Goal: Task Accomplishment & Management: Complete application form

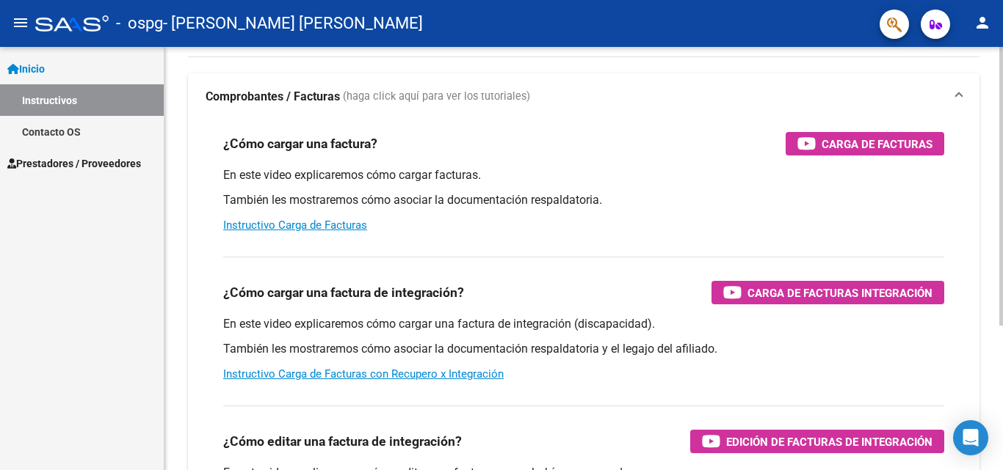
scroll to position [220, 0]
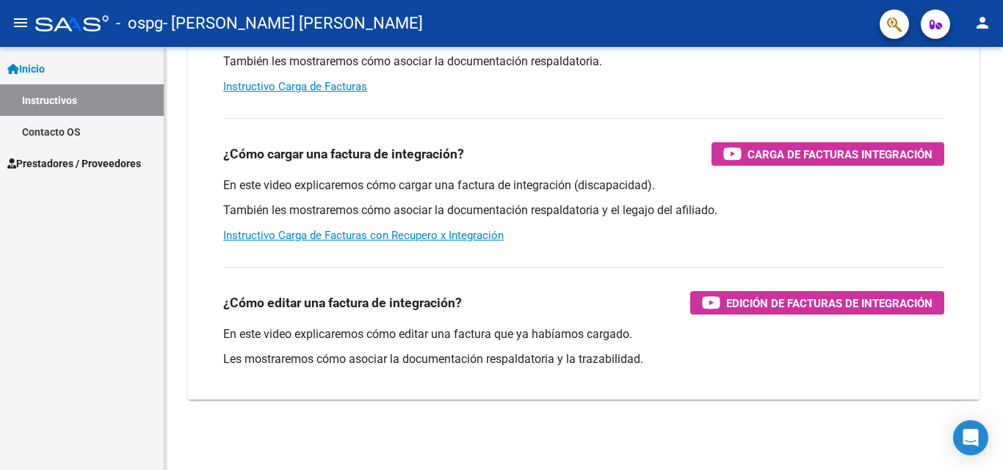
click at [116, 164] on span "Prestadores / Proveedores" at bounding box center [74, 164] width 134 height 16
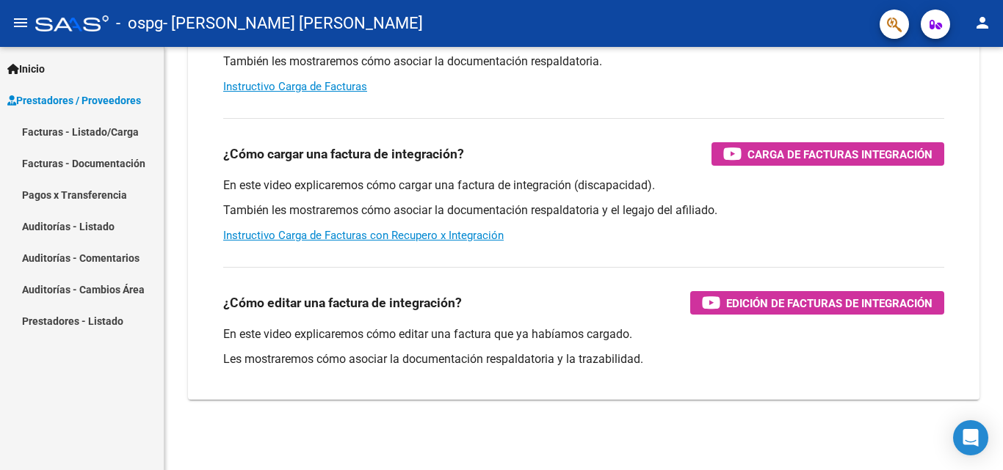
click at [118, 130] on link "Facturas - Listado/Carga" at bounding box center [82, 132] width 164 height 32
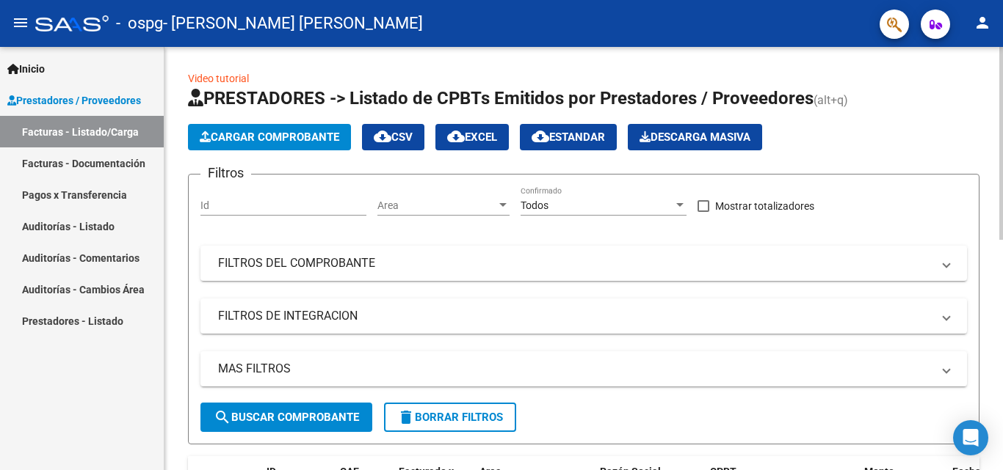
click at [308, 213] on div "Id" at bounding box center [283, 200] width 166 height 29
click at [323, 143] on span "Cargar Comprobante" at bounding box center [269, 137] width 139 height 13
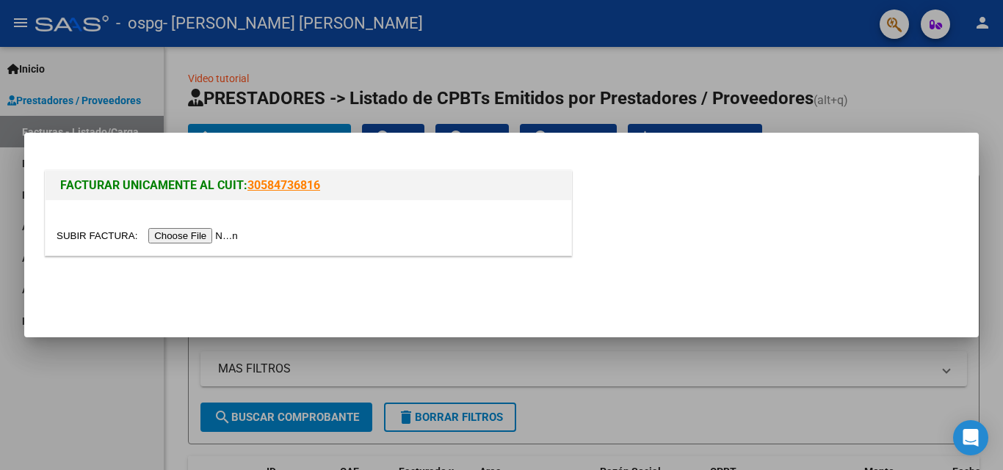
click at [186, 241] on input "file" at bounding box center [150, 235] width 186 height 15
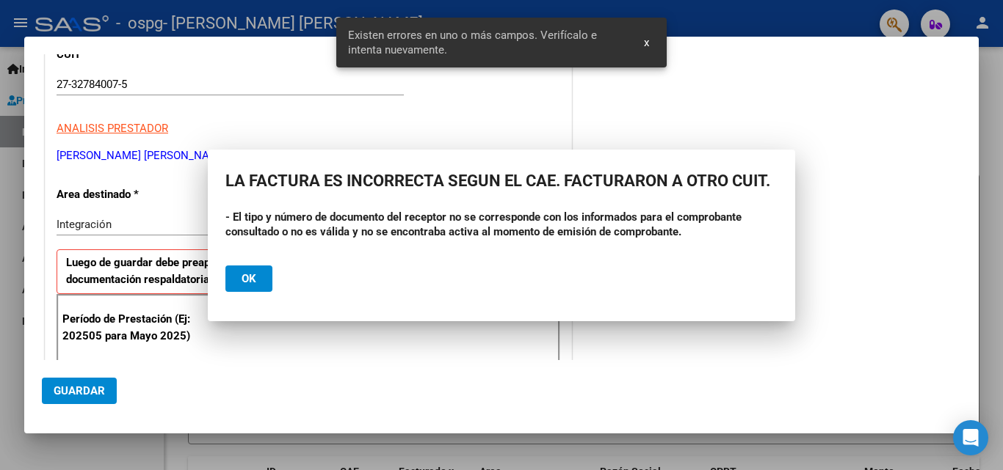
scroll to position [331, 0]
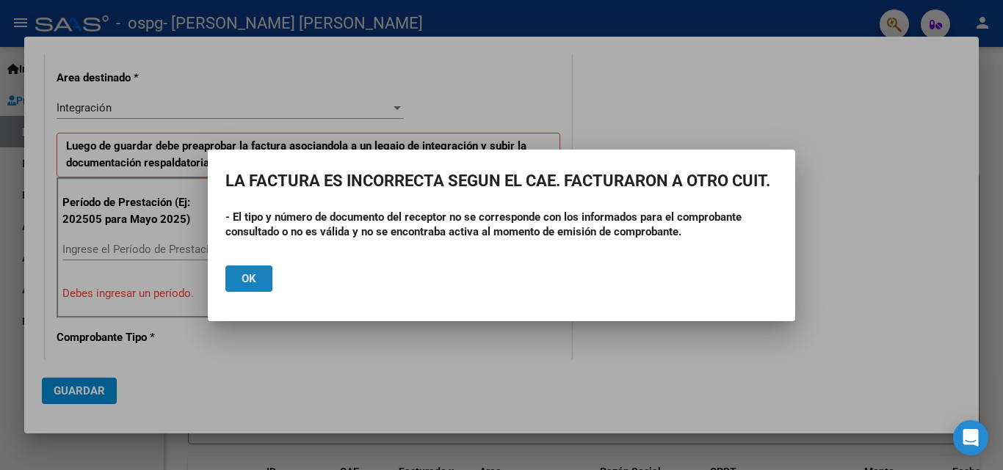
click at [251, 277] on span "Ok" at bounding box center [248, 278] width 15 height 13
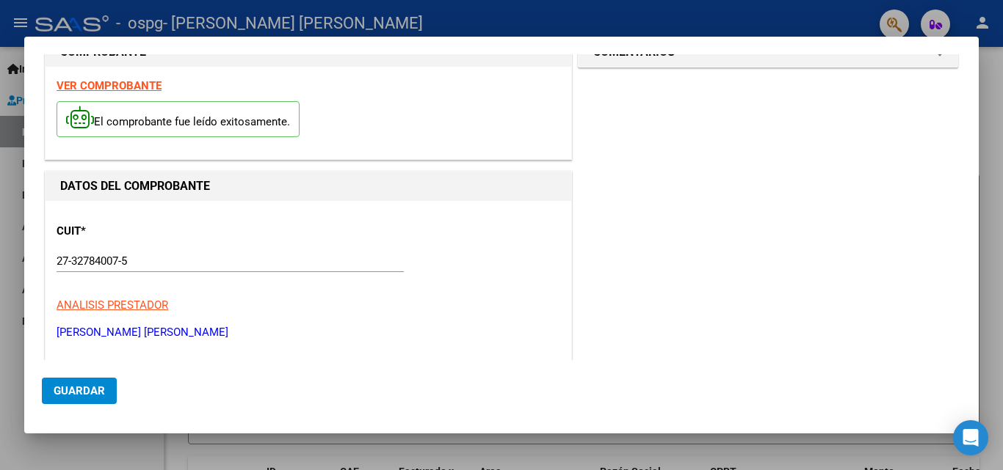
scroll to position [0, 0]
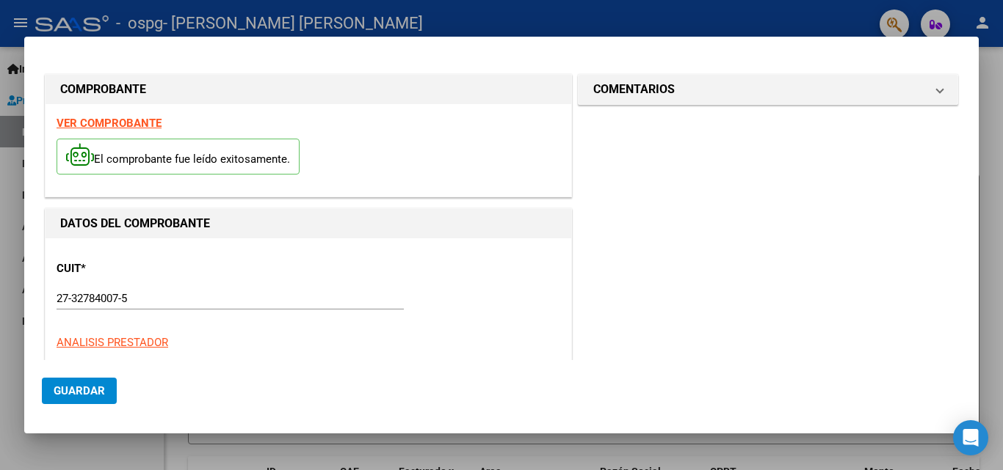
click at [144, 152] on p "El comprobante fue leído exitosamente." at bounding box center [178, 157] width 243 height 36
click at [148, 117] on strong "VER COMPROBANTE" at bounding box center [109, 123] width 105 height 13
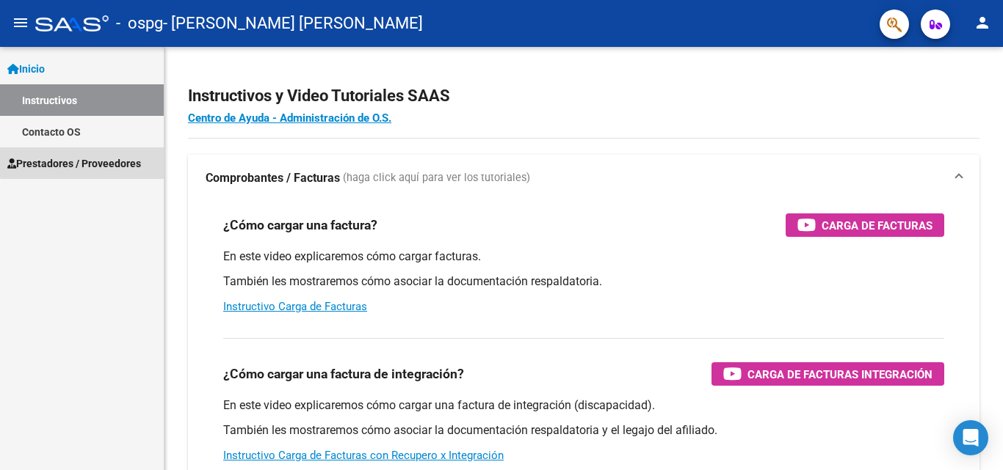
click at [113, 151] on link "Prestadores / Proveedores" at bounding box center [82, 164] width 164 height 32
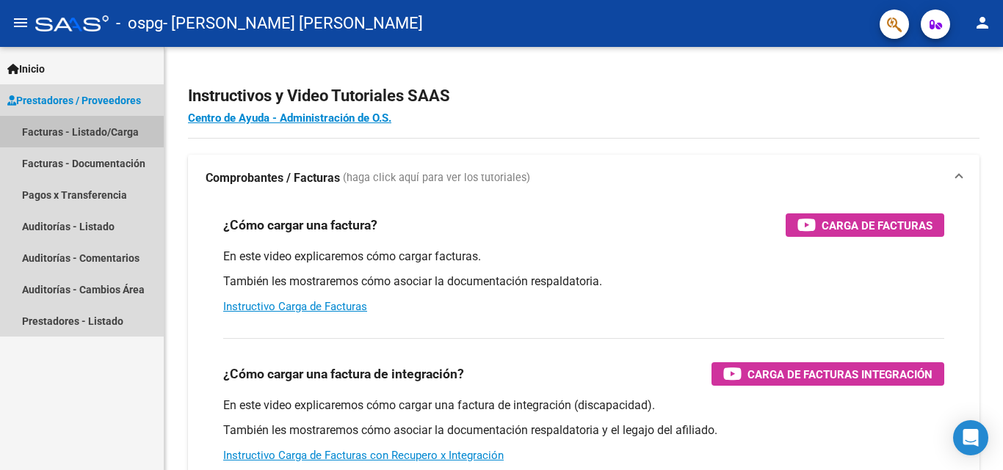
drag, startPoint x: 98, startPoint y: 128, endPoint x: 181, endPoint y: 136, distance: 82.6
click at [98, 127] on link "Facturas - Listado/Carga" at bounding box center [82, 132] width 164 height 32
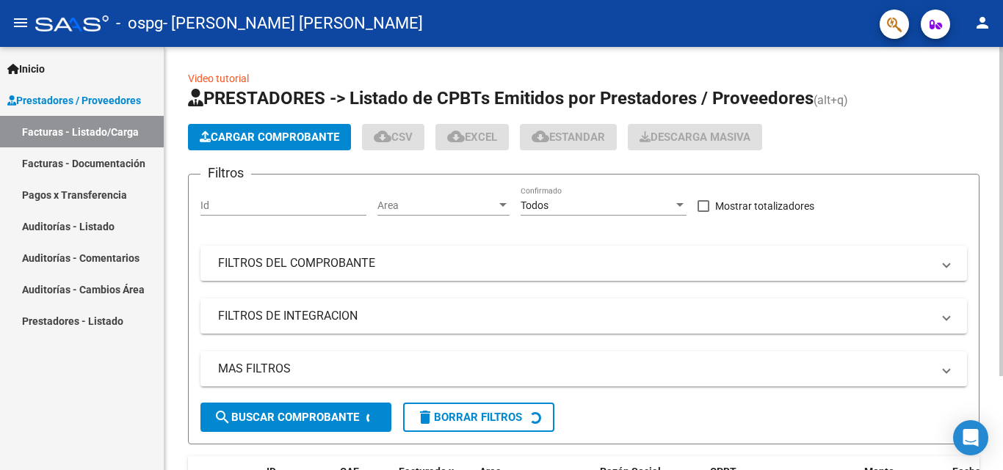
click at [311, 135] on span "Cargar Comprobante" at bounding box center [269, 137] width 139 height 13
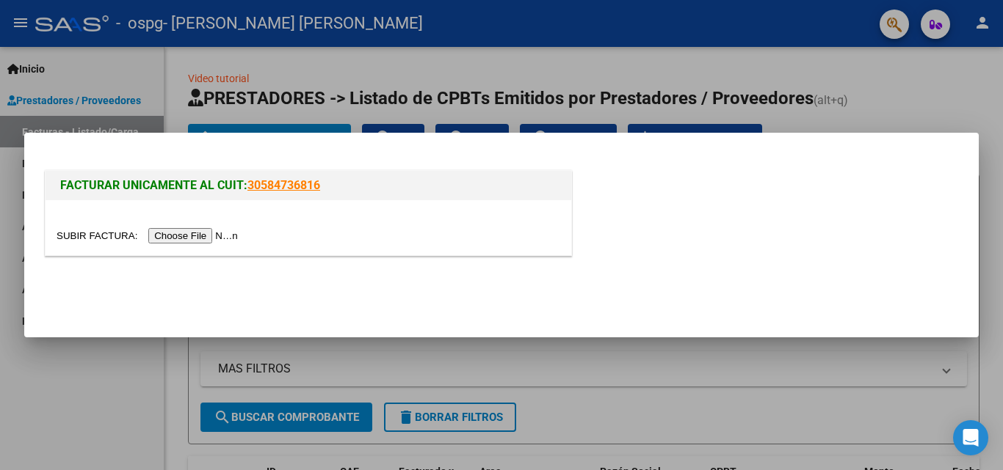
click at [159, 234] on input "file" at bounding box center [150, 235] width 186 height 15
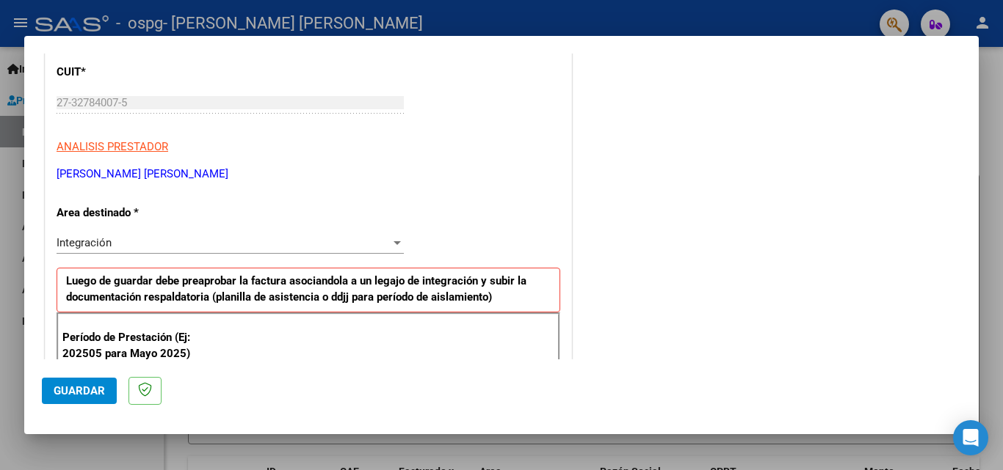
scroll to position [294, 0]
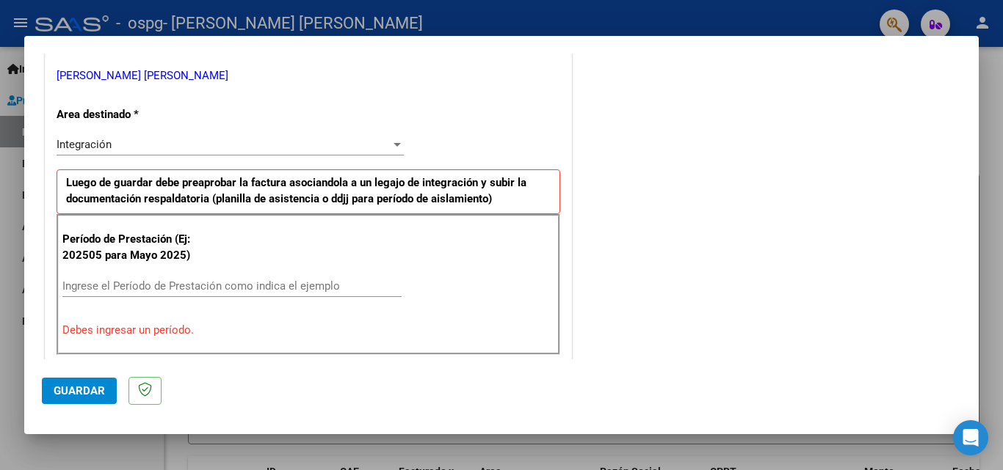
click at [194, 287] on input "Ingrese el Período de Prestación como indica el ejemplo" at bounding box center [231, 286] width 339 height 13
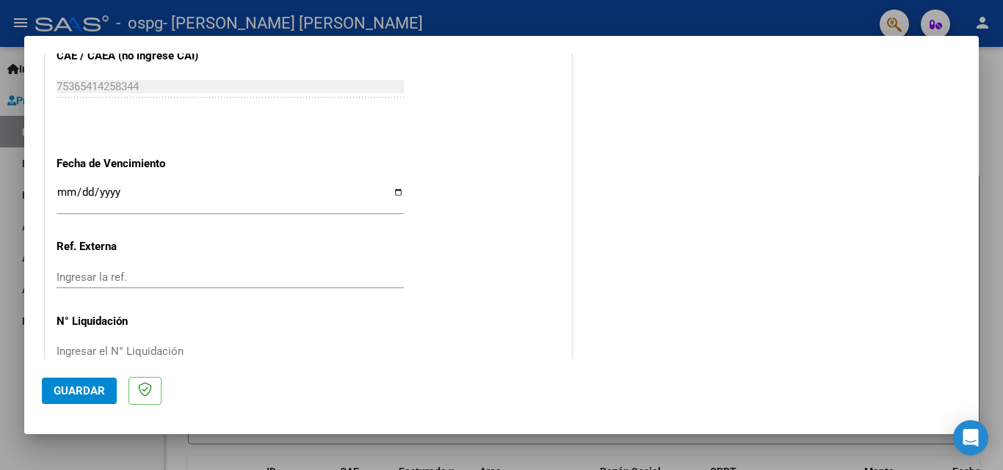
scroll to position [986, 0]
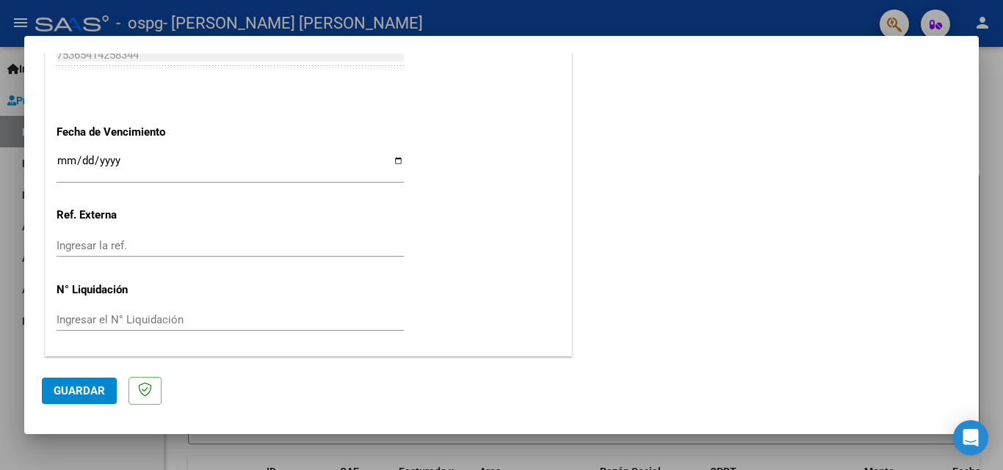
type input "202508"
click at [176, 165] on input "Ingresar la fecha" at bounding box center [230, 166] width 347 height 23
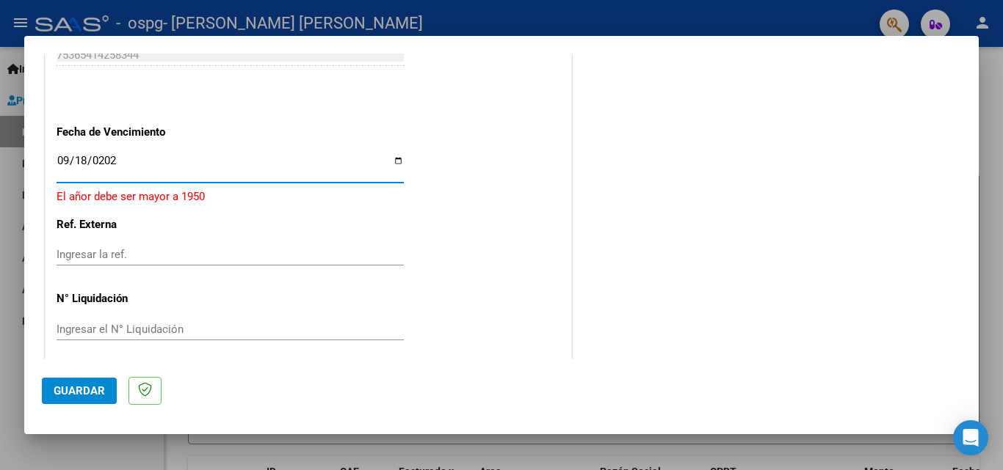
type input "[DATE]"
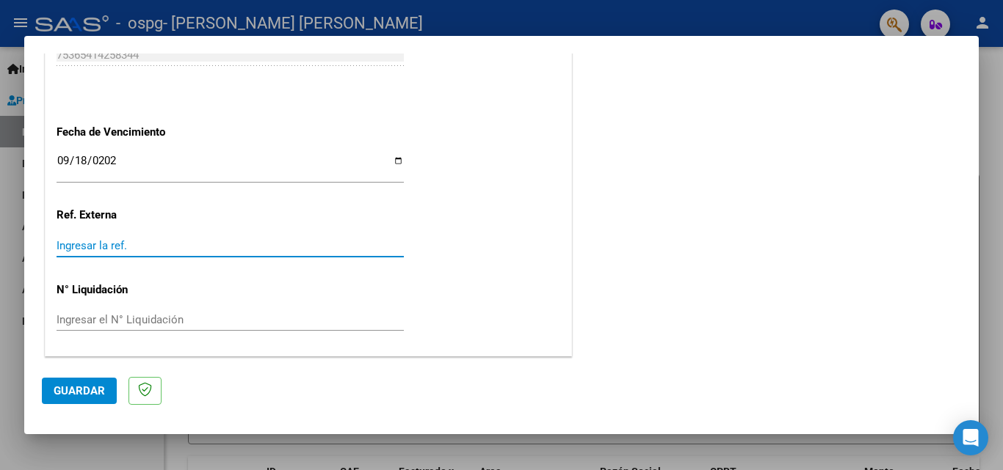
click at [128, 247] on input "Ingresar la ref." at bounding box center [230, 245] width 347 height 13
type input "75365414258344"
click at [170, 316] on input "Ingresar el N° Liquidación" at bounding box center [230, 319] width 347 height 13
click at [67, 396] on span "Guardar" at bounding box center [79, 391] width 51 height 13
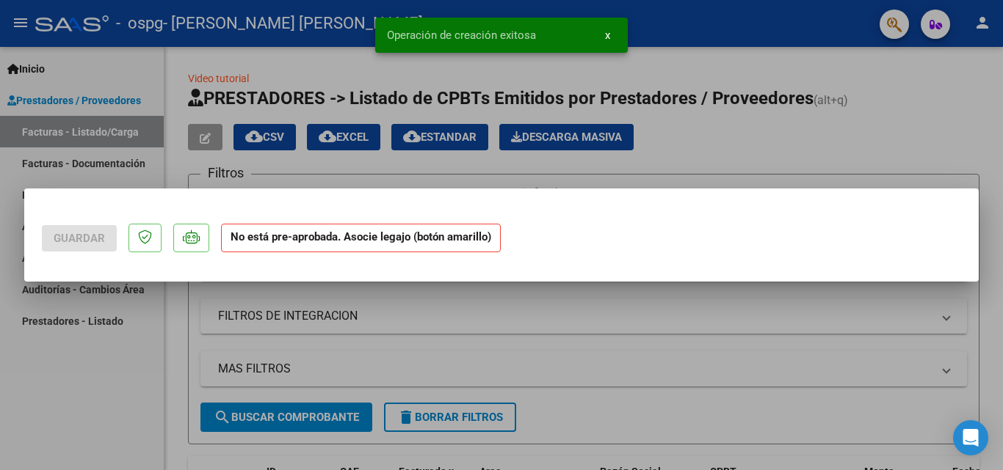
scroll to position [0, 0]
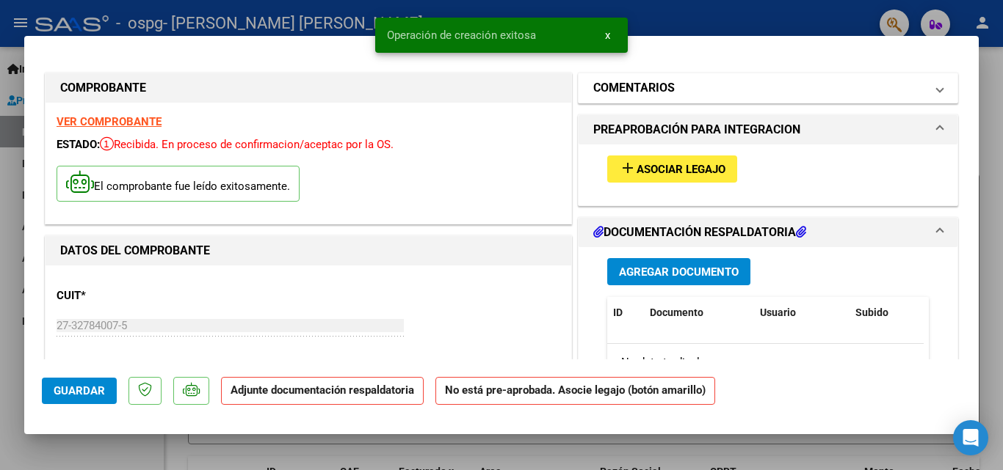
click at [710, 88] on mat-panel-title "COMENTARIOS" at bounding box center [759, 88] width 332 height 18
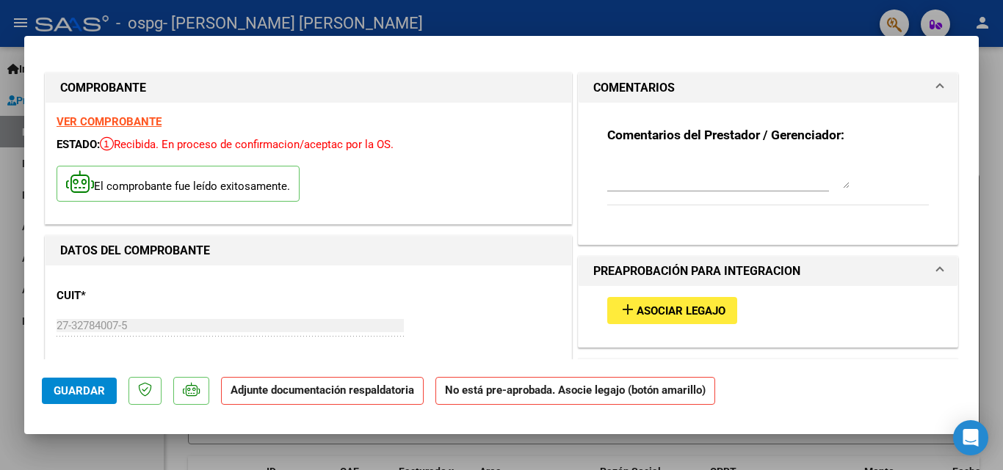
click at [680, 269] on h1 "PREAPROBACIÓN PARA INTEGRACION" at bounding box center [696, 272] width 207 height 18
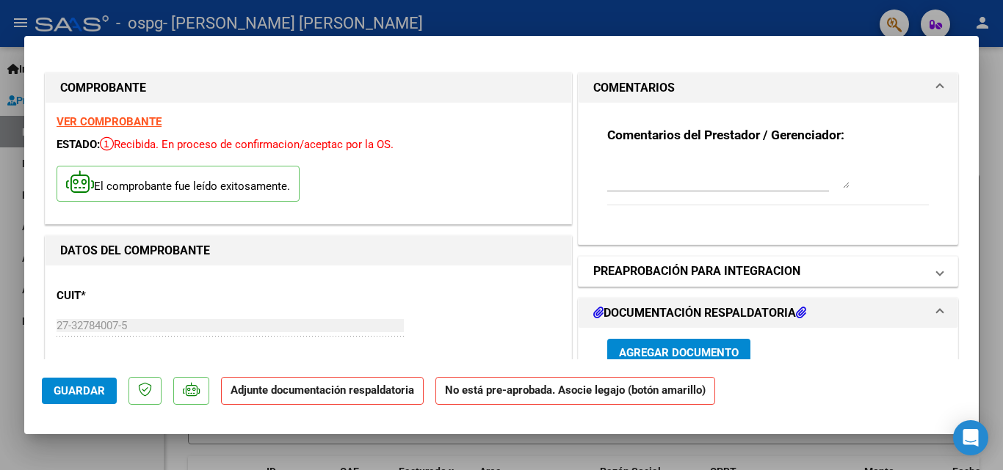
click at [685, 266] on h1 "PREAPROBACIÓN PARA INTEGRACION" at bounding box center [696, 272] width 207 height 18
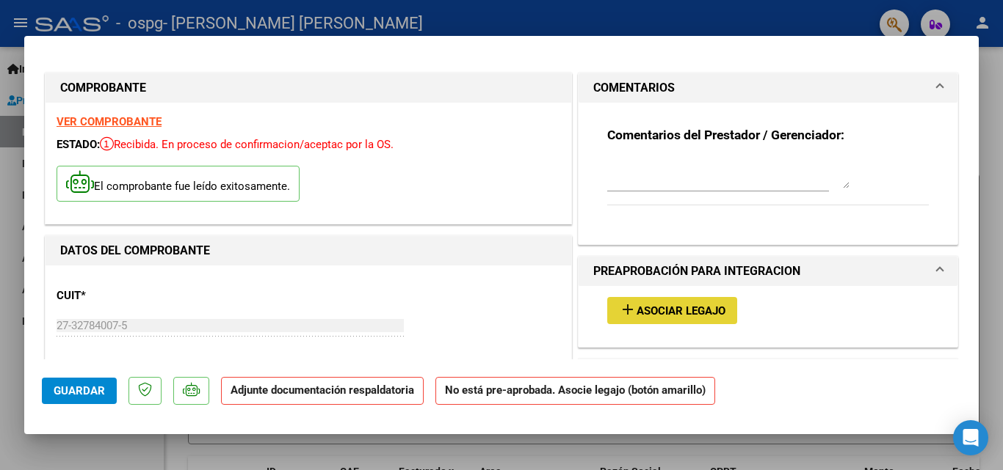
click at [682, 305] on span "Asociar Legajo" at bounding box center [680, 311] width 89 height 13
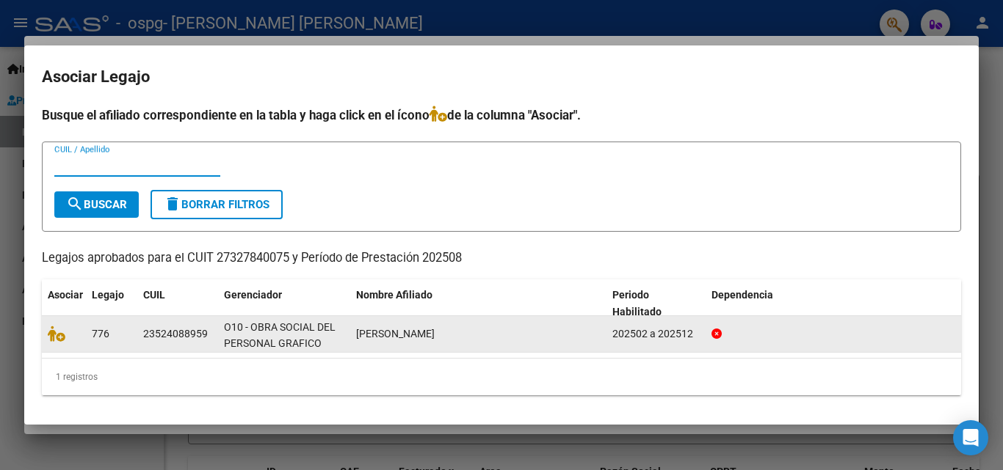
click at [468, 335] on div "[PERSON_NAME]" at bounding box center [478, 334] width 244 height 17
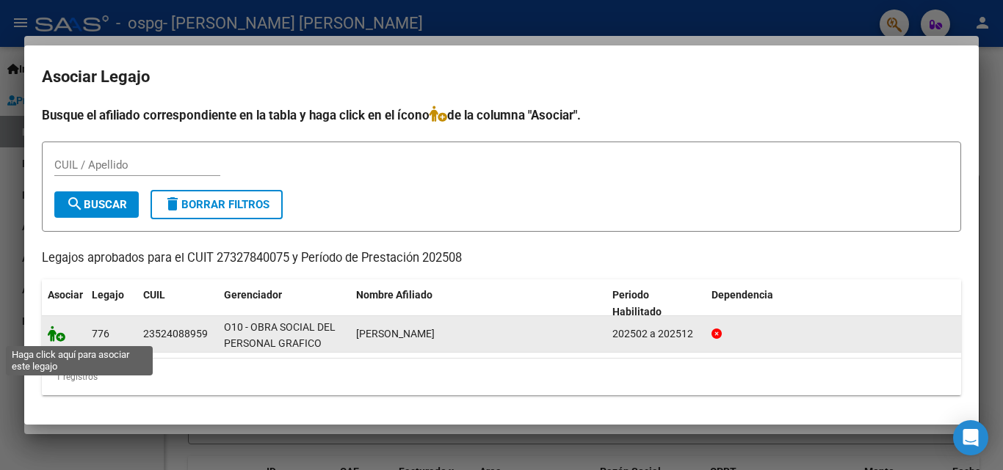
click at [64, 334] on icon at bounding box center [57, 334] width 18 height 16
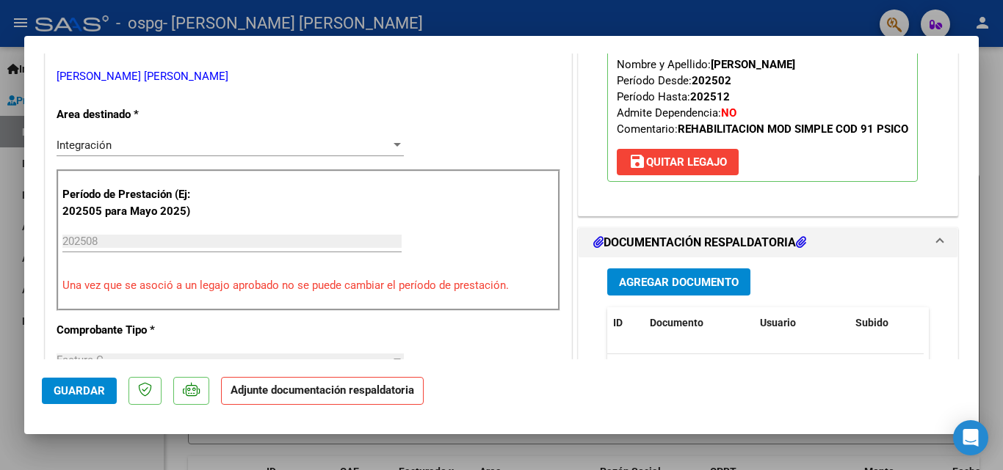
scroll to position [367, 0]
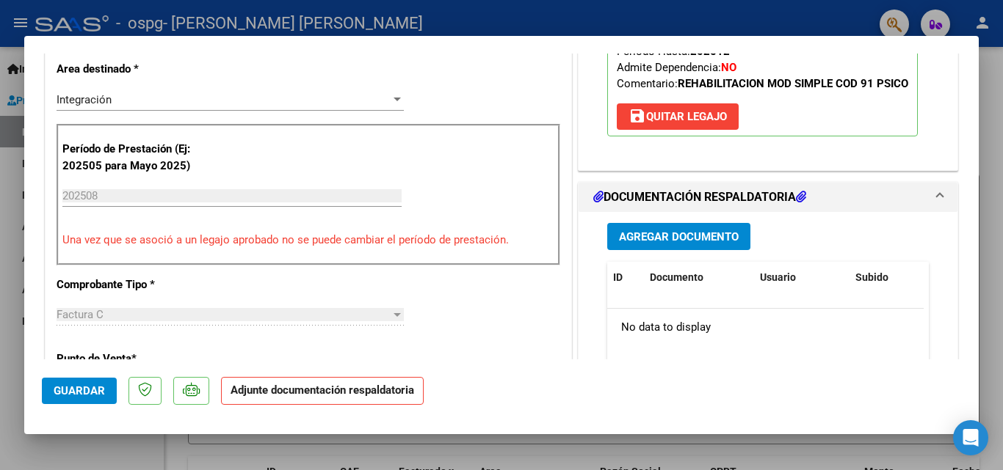
click at [670, 231] on span "Agregar Documento" at bounding box center [679, 236] width 120 height 13
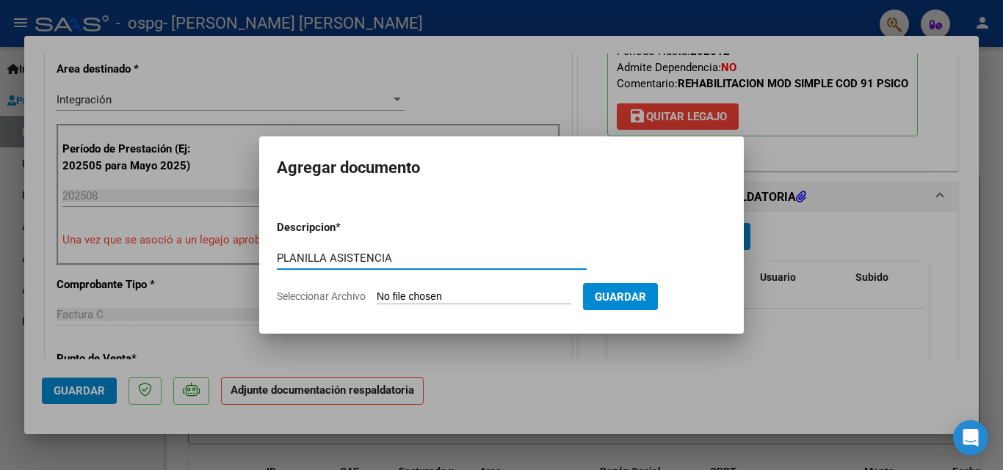
type input "PLANILLA ASISTENCIA"
click at [528, 297] on input "Seleccionar Archivo" at bounding box center [473, 298] width 194 height 14
type input "C:\fakepath\PLANILLA ASISTENCIA [PERSON_NAME][DATE].pdf"
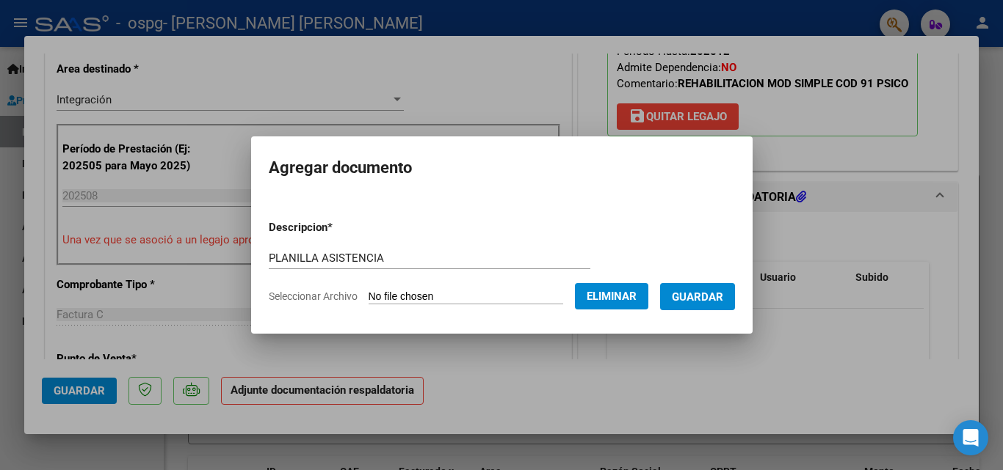
click at [699, 294] on span "Guardar" at bounding box center [697, 297] width 51 height 13
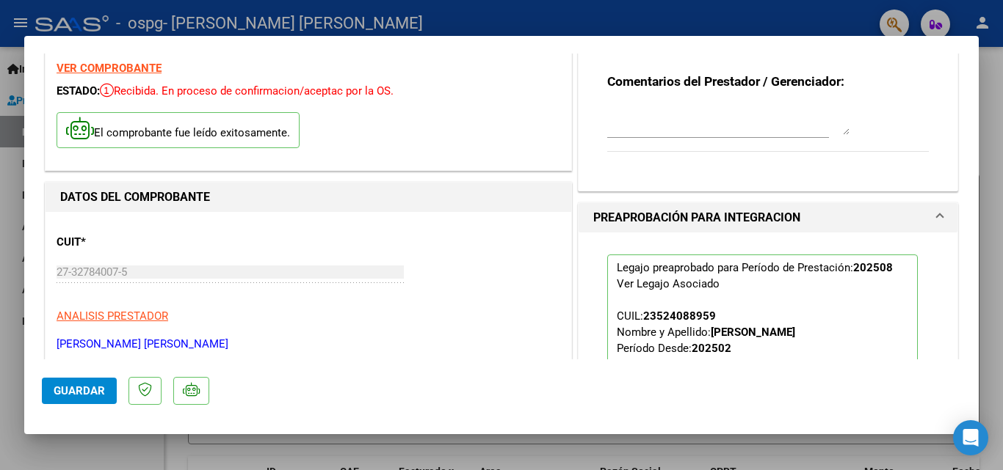
scroll to position [0, 0]
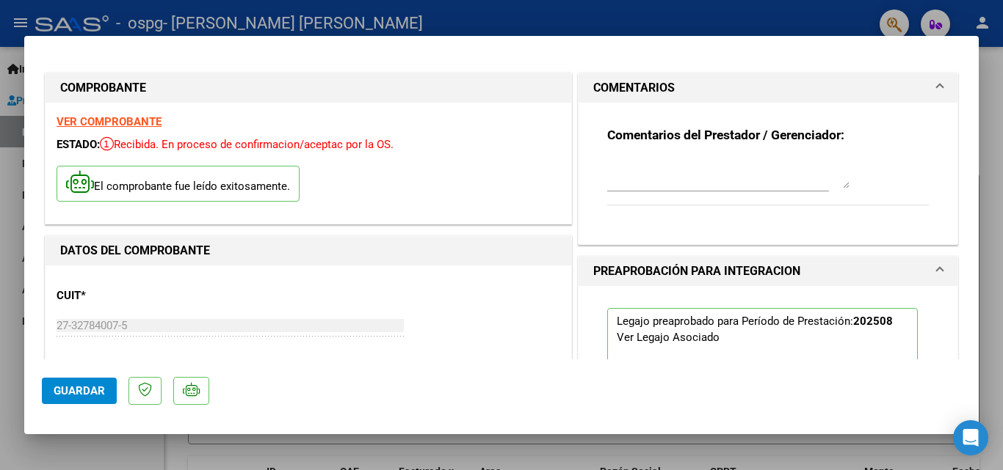
click at [707, 176] on textarea at bounding box center [728, 173] width 242 height 29
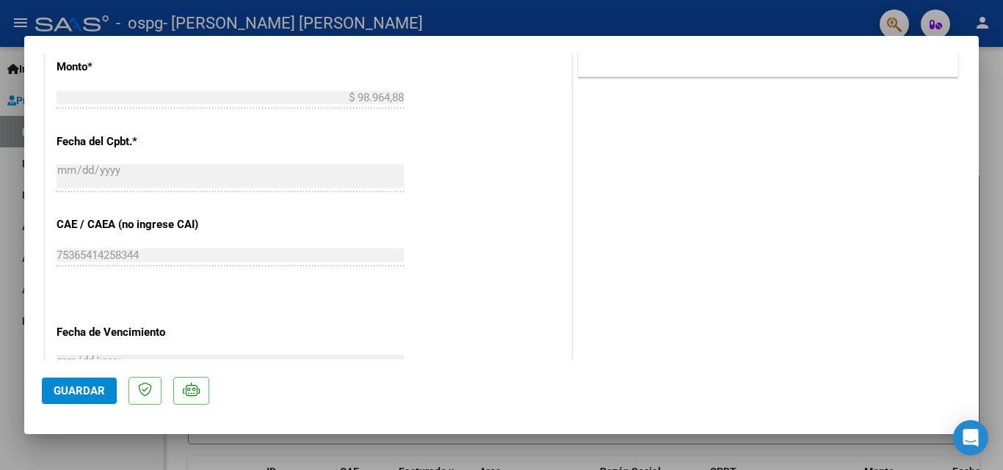
scroll to position [1008, 0]
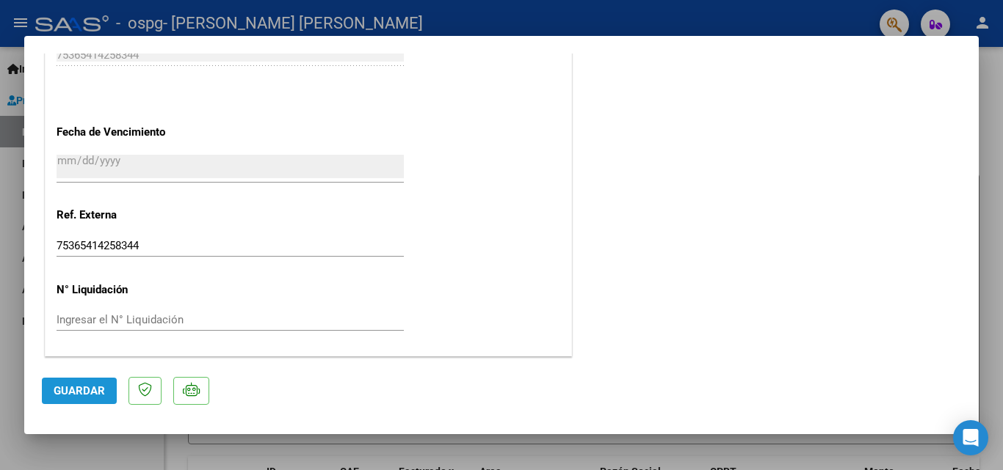
click at [73, 392] on span "Guardar" at bounding box center [79, 391] width 51 height 13
click at [77, 396] on span "Guardar" at bounding box center [79, 391] width 51 height 13
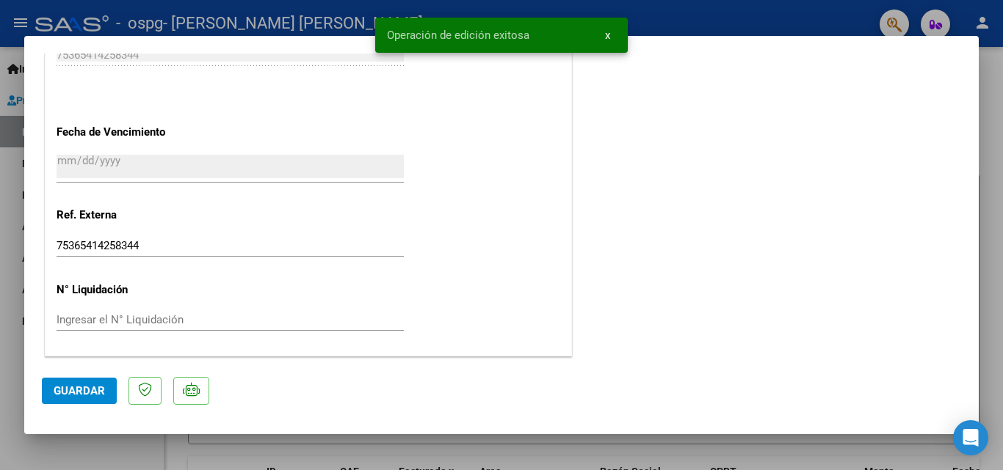
click at [607, 34] on span "x" at bounding box center [607, 35] width 5 height 13
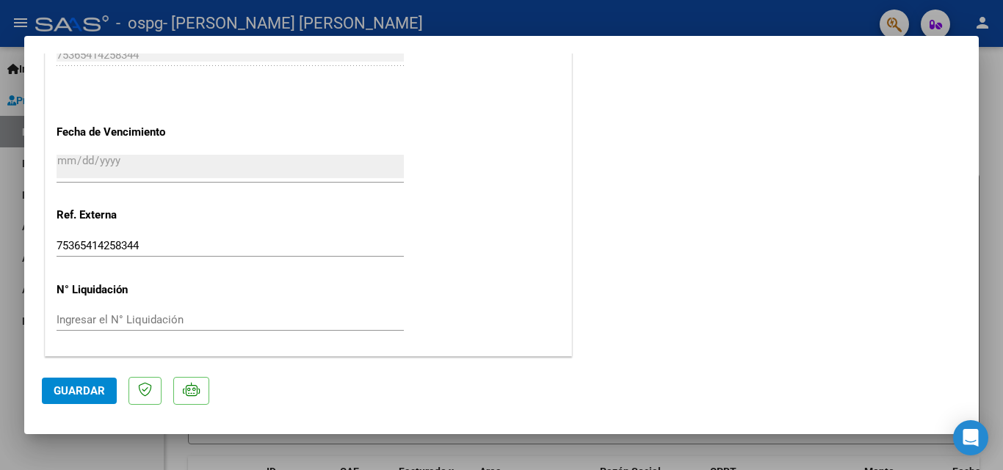
click at [987, 161] on div at bounding box center [501, 235] width 1003 height 470
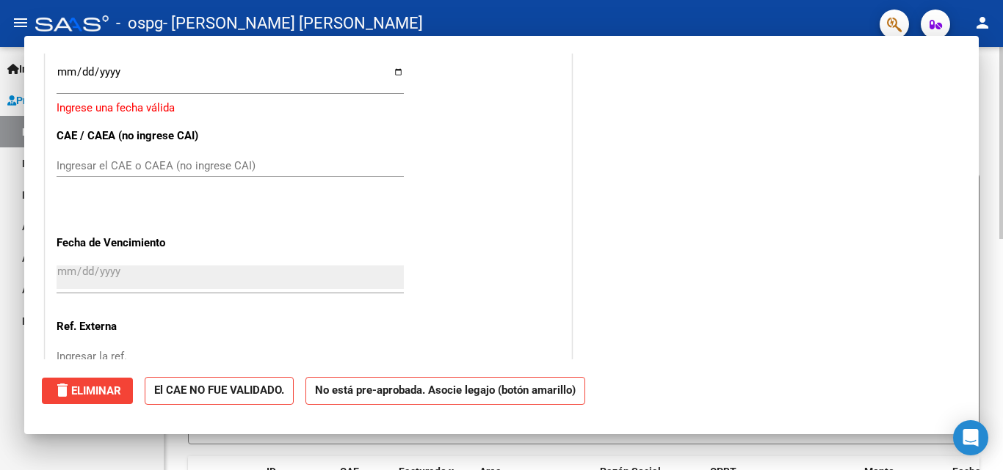
scroll to position [0, 0]
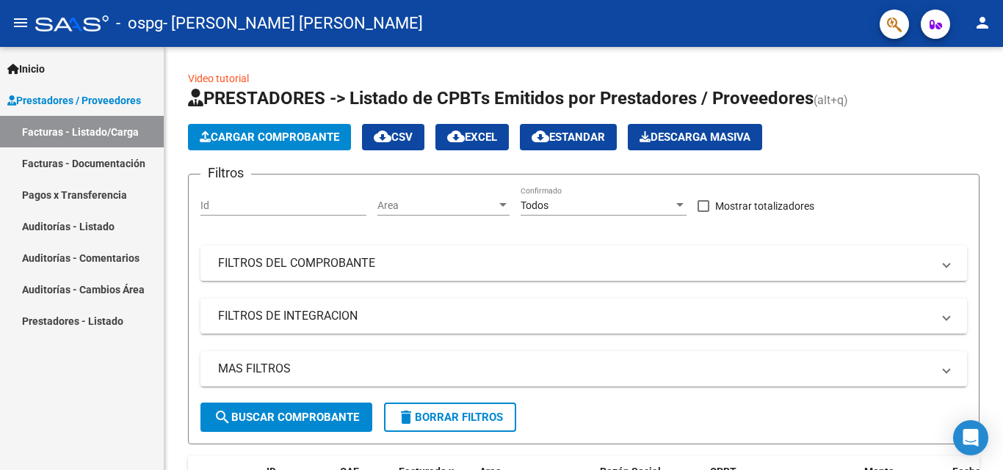
click at [104, 137] on link "Facturas - Listado/Carga" at bounding box center [82, 132] width 164 height 32
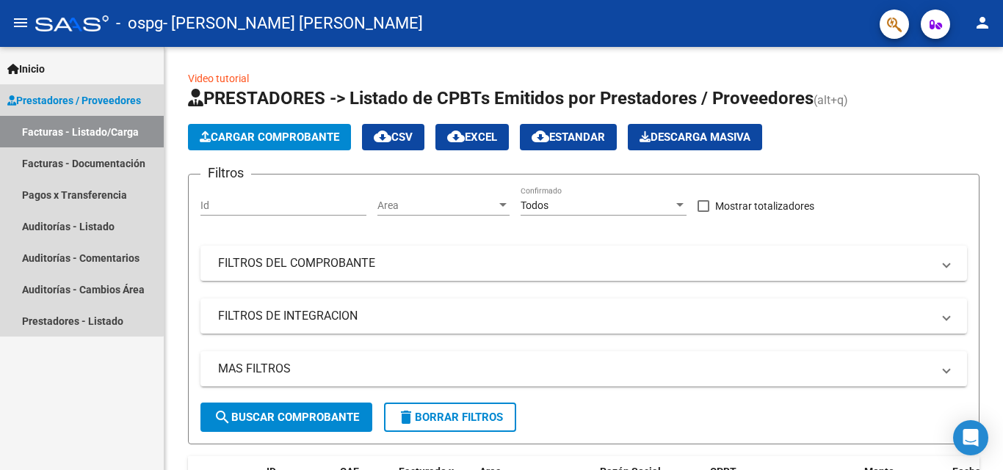
click at [76, 128] on link "Facturas - Listado/Carga" at bounding box center [82, 132] width 164 height 32
click at [70, 134] on link "Facturas - Listado/Carga" at bounding box center [82, 132] width 164 height 32
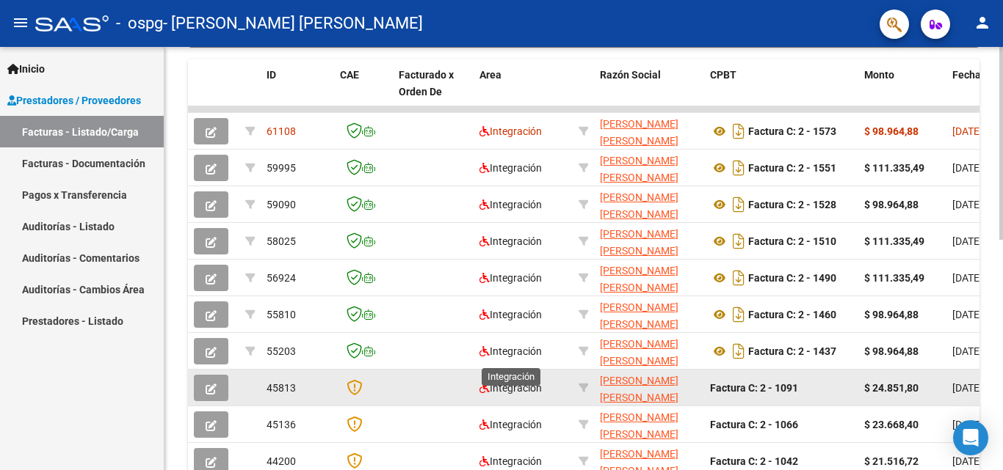
scroll to position [440, 0]
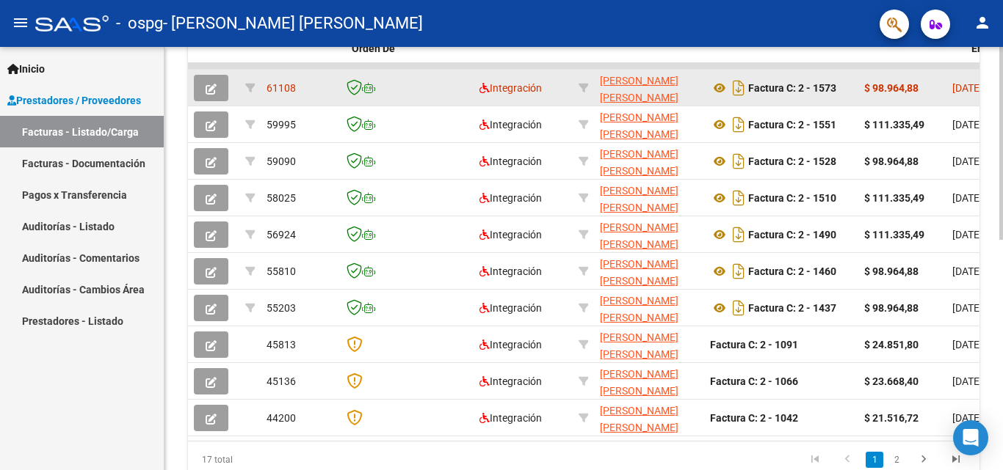
drag, startPoint x: 761, startPoint y: 90, endPoint x: 972, endPoint y: 81, distance: 210.8
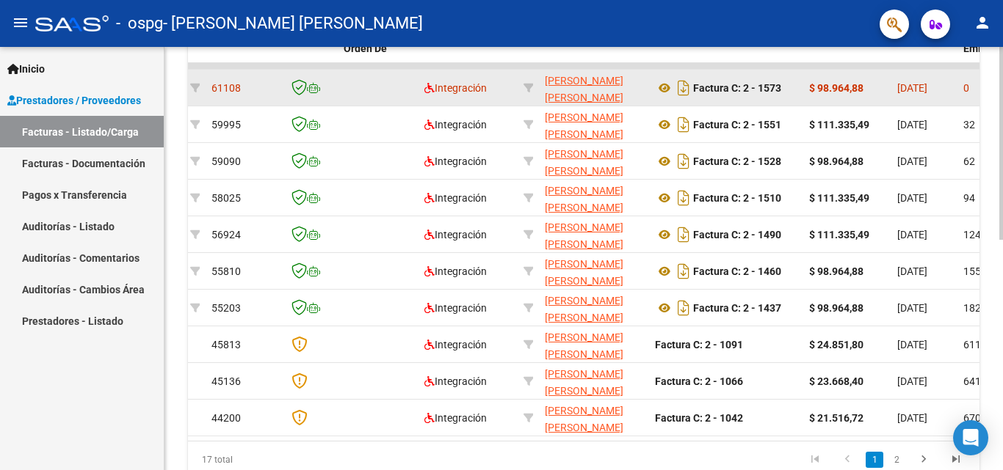
click at [964, 82] on span "0" at bounding box center [966, 88] width 6 height 12
click at [964, 95] on div "0" at bounding box center [990, 88] width 54 height 17
click at [927, 88] on span "[DATE]" at bounding box center [912, 88] width 30 height 12
click at [884, 103] on datatable-body-cell "$ 98.964,88" at bounding box center [847, 88] width 88 height 36
drag, startPoint x: 793, startPoint y: 98, endPoint x: 777, endPoint y: 93, distance: 16.7
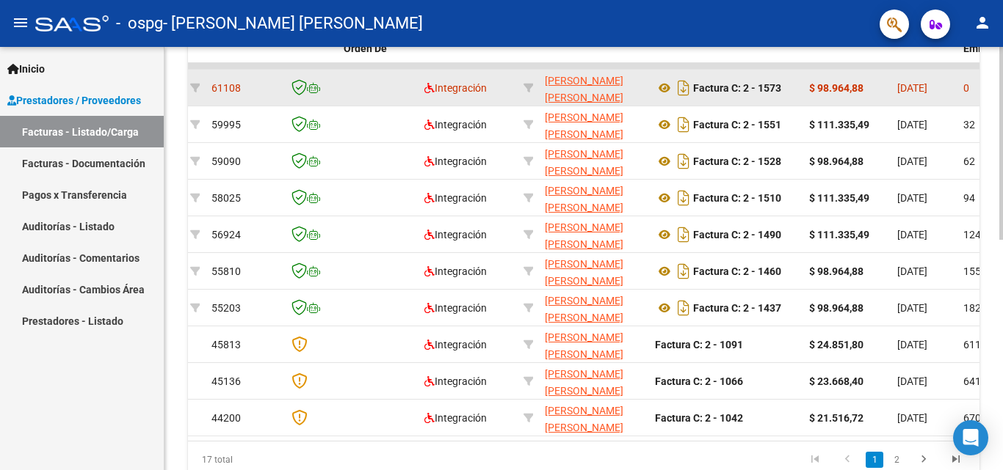
click at [793, 97] on div "Factura C: 2 - 1573" at bounding box center [726, 87] width 142 height 23
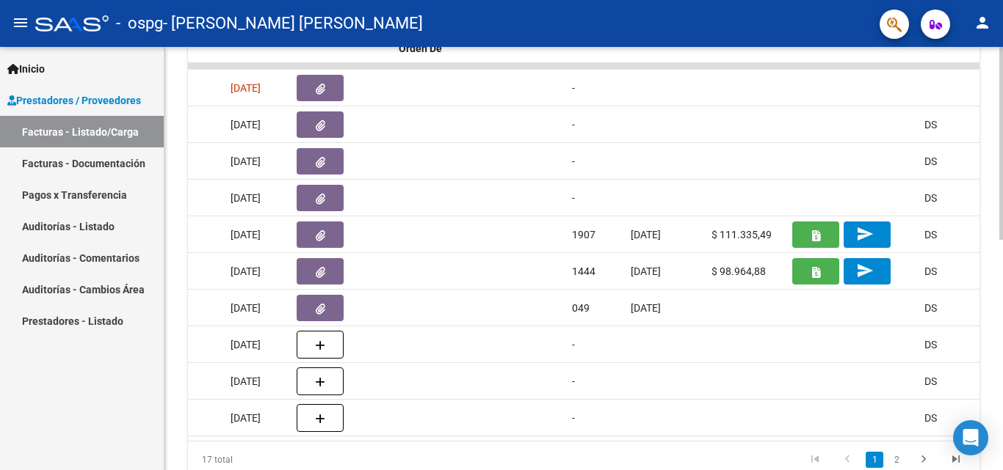
scroll to position [0, 0]
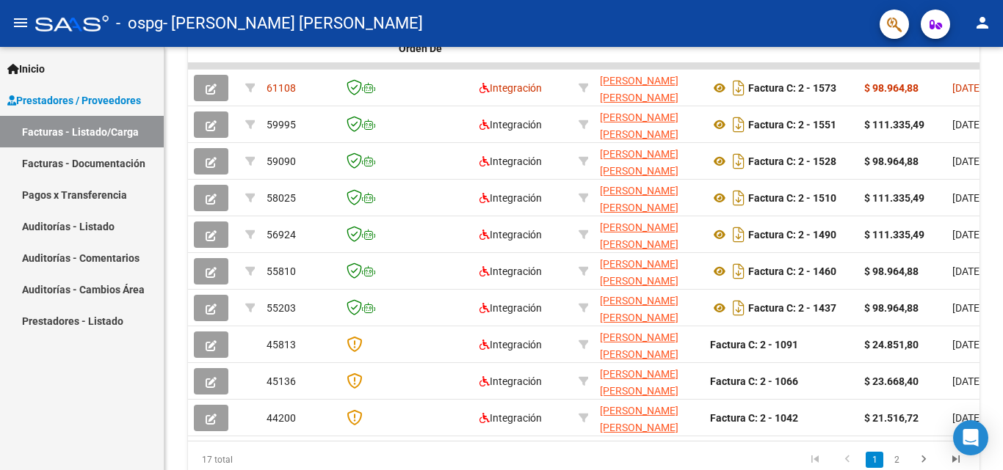
click at [83, 128] on link "Facturas - Listado/Carga" at bounding box center [82, 132] width 164 height 32
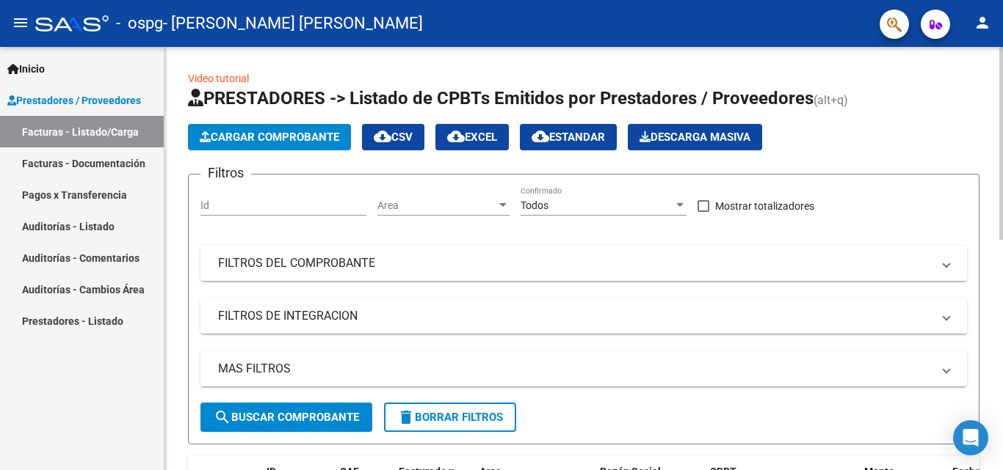
click at [272, 128] on button "Cargar Comprobante" at bounding box center [269, 137] width 163 height 26
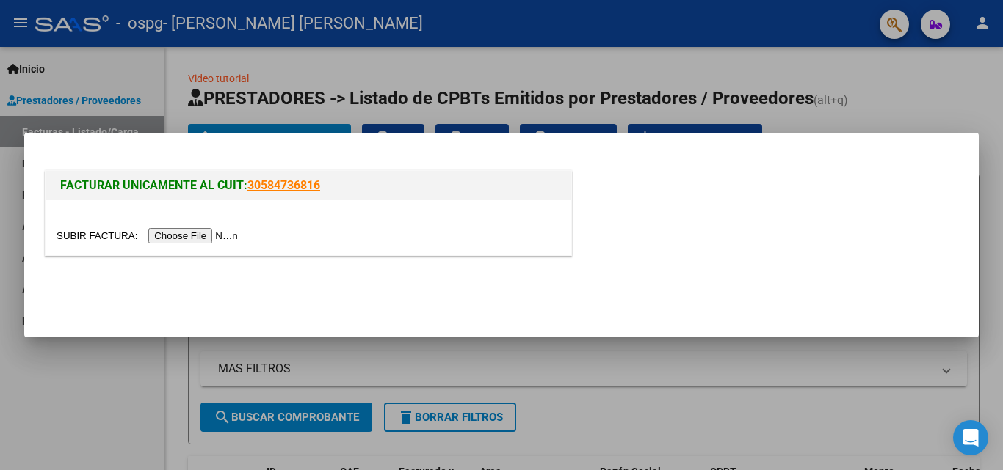
click at [204, 244] on input "file" at bounding box center [150, 235] width 186 height 15
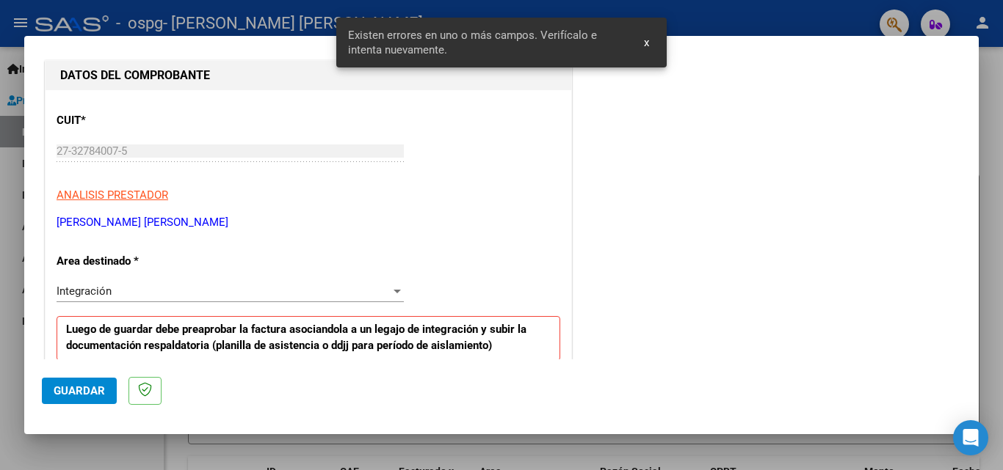
scroll to position [220, 0]
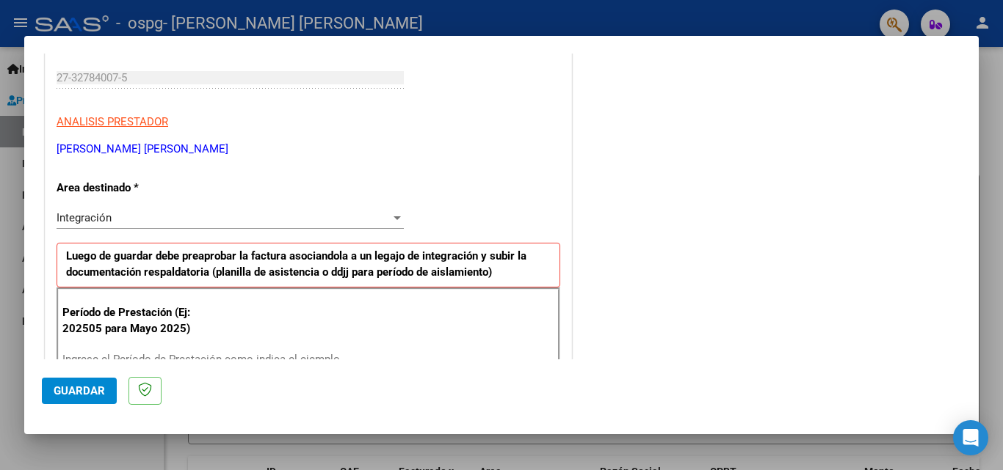
click at [139, 212] on div "Integración" at bounding box center [224, 217] width 334 height 13
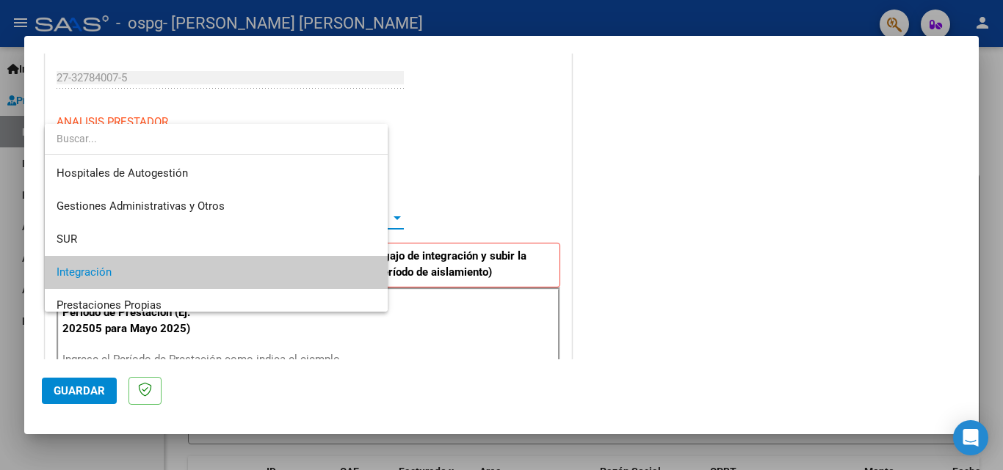
scroll to position [55, 0]
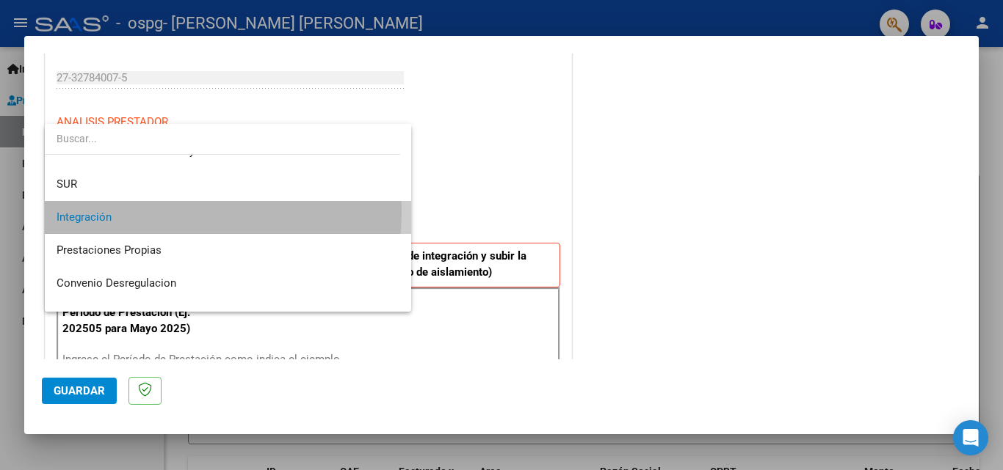
click at [139, 212] on span "Integración" at bounding box center [228, 217] width 343 height 33
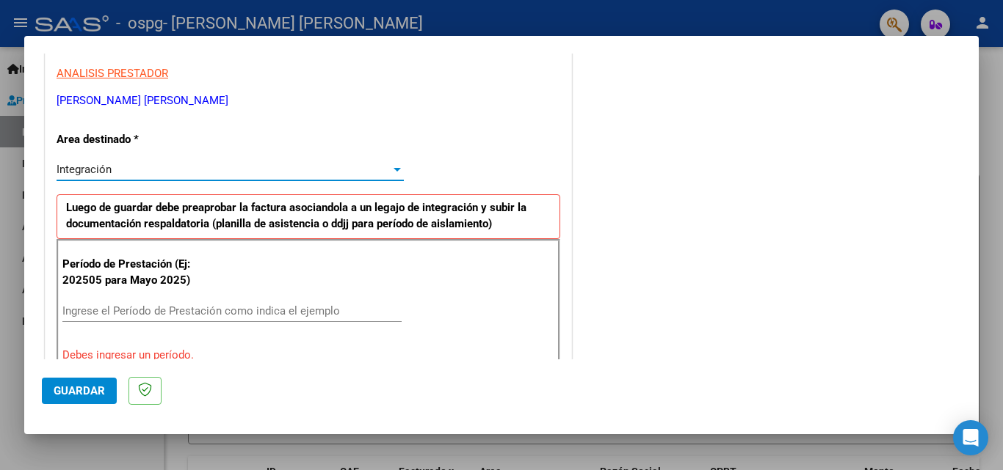
scroll to position [294, 0]
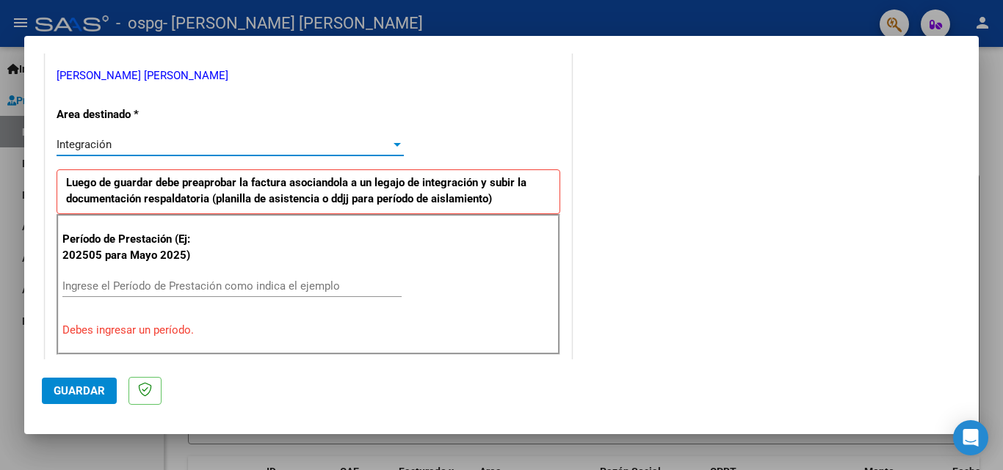
click at [176, 281] on input "Ingrese el Período de Prestación como indica el ejemplo" at bounding box center [231, 286] width 339 height 13
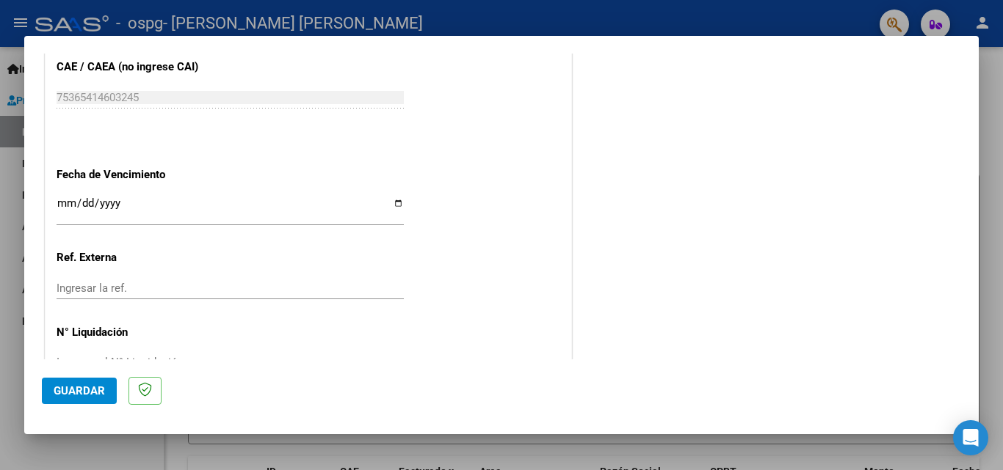
scroll to position [954, 0]
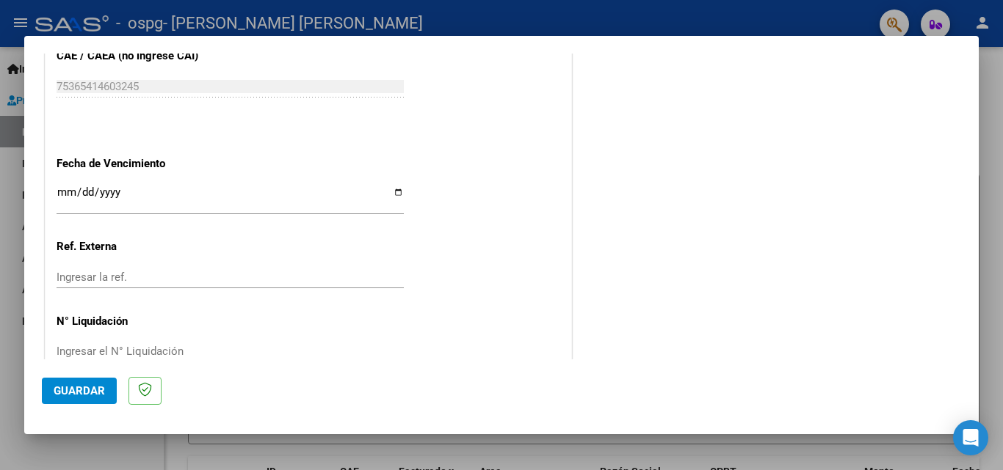
type input "202508"
click at [61, 196] on input "Ingresar la fecha" at bounding box center [230, 197] width 347 height 23
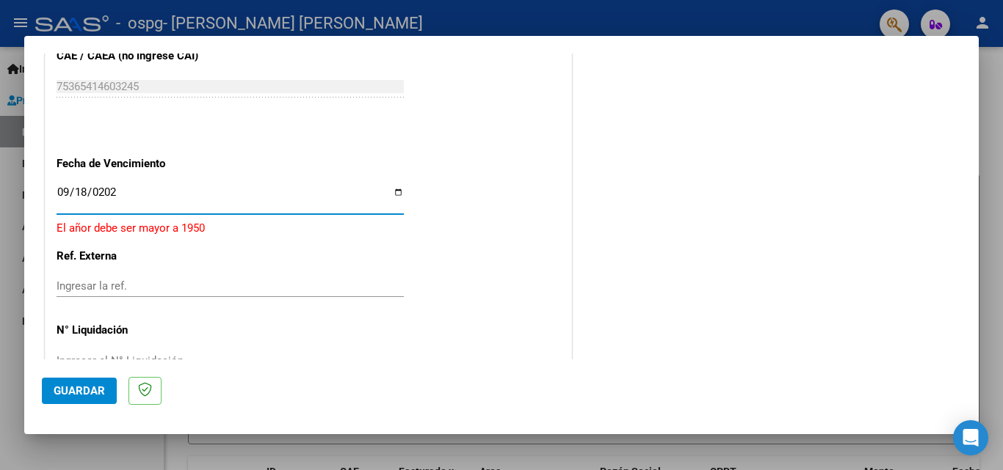
type input "[DATE]"
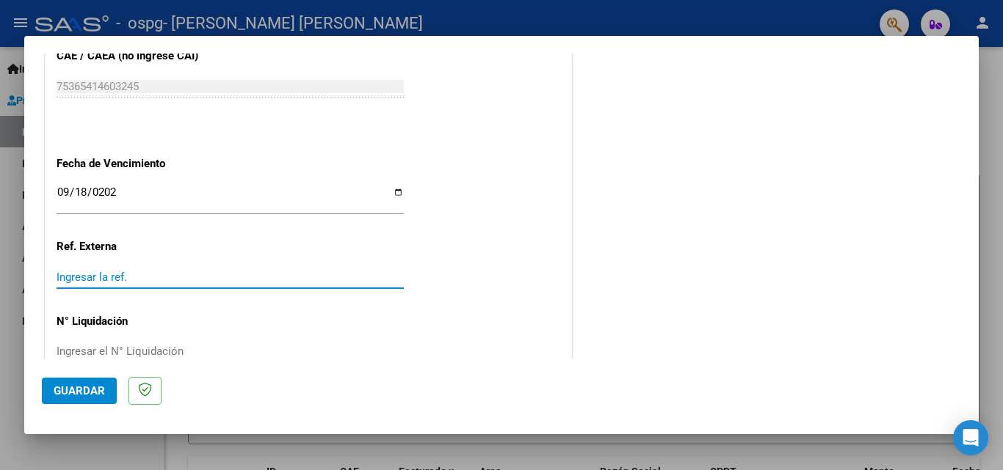
click at [224, 272] on input "Ingresar la ref." at bounding box center [230, 277] width 347 height 13
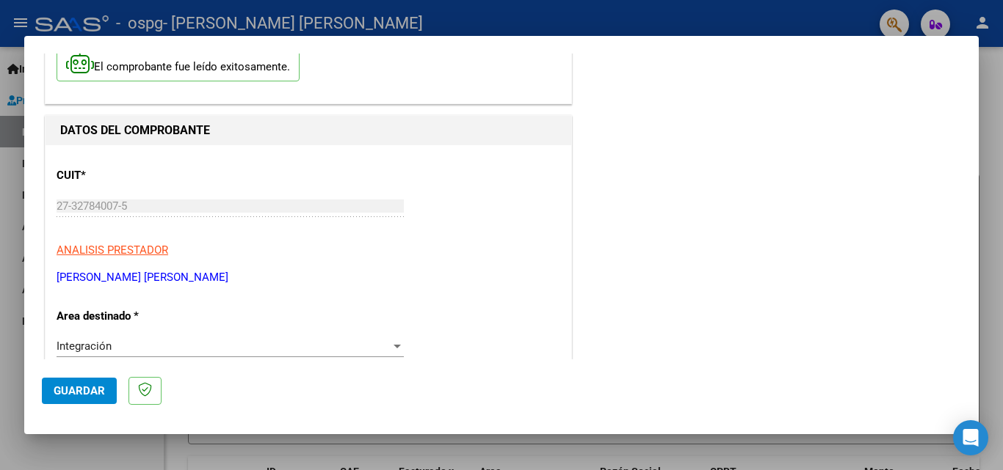
scroll to position [0, 0]
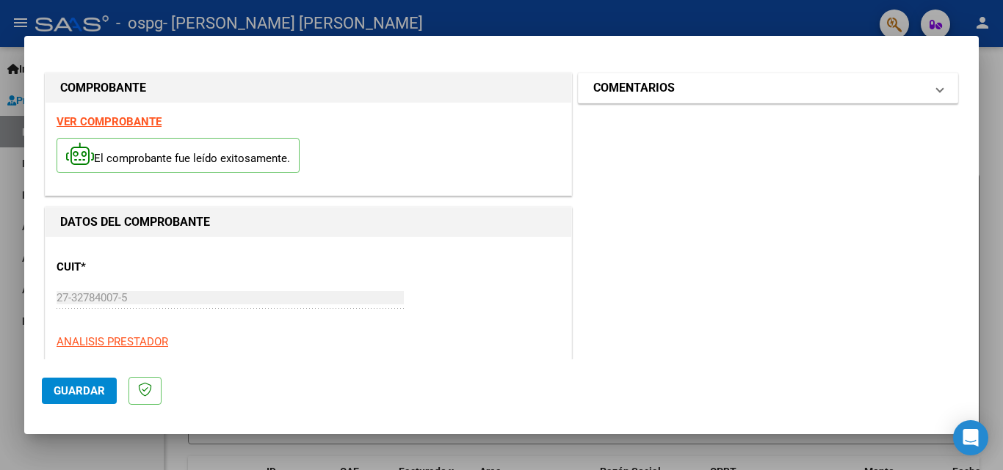
type input "75365414603245"
click at [678, 84] on mat-panel-title "COMENTARIOS" at bounding box center [759, 88] width 332 height 18
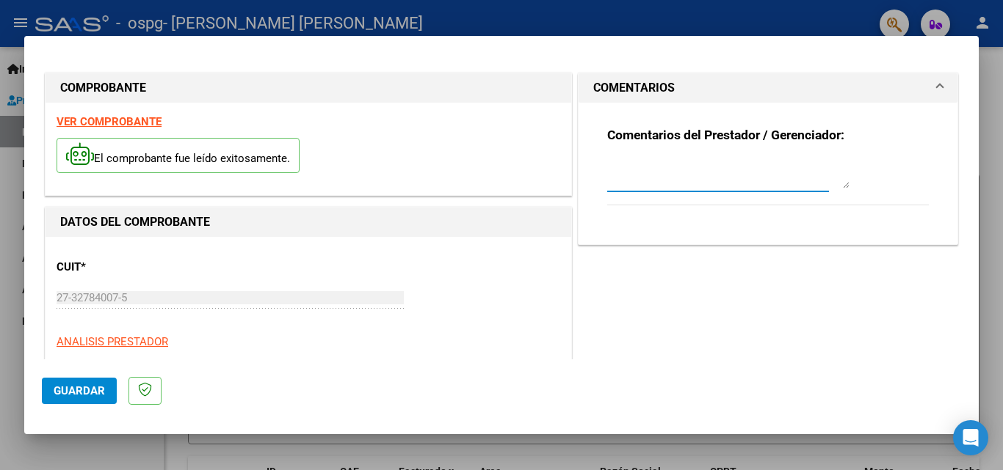
click at [664, 186] on textarea at bounding box center [728, 173] width 242 height 29
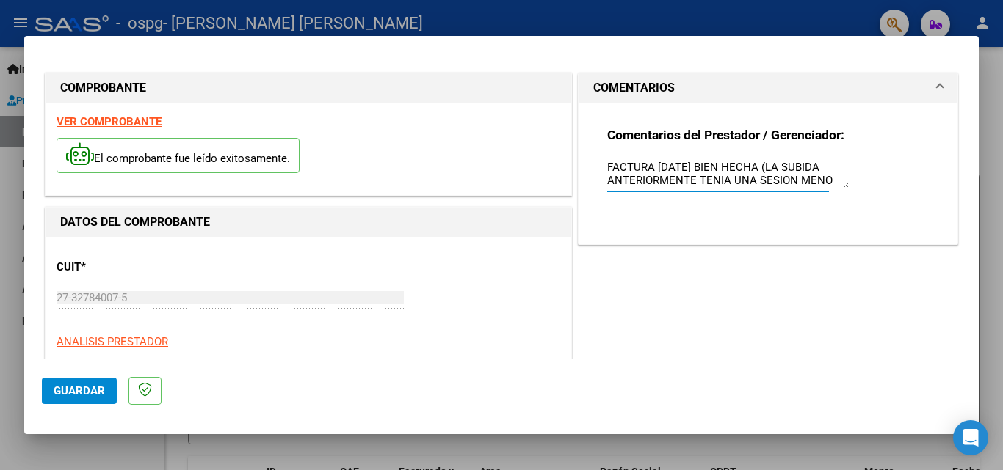
scroll to position [12, 0]
type textarea "FACTURA AGOSTO 2025 BIEN HECHA (LA SUBIDA ANTERIORMENTE TENIA UNA SESION MENOS)"
click at [769, 234] on div "Comentarios del Prestador / Gerenciador: FACTURA [DATE] BIEN HECHA (LA SUBIDA A…" at bounding box center [767, 174] width 379 height 142
drag, startPoint x: 658, startPoint y: 184, endPoint x: 614, endPoint y: 166, distance: 47.7
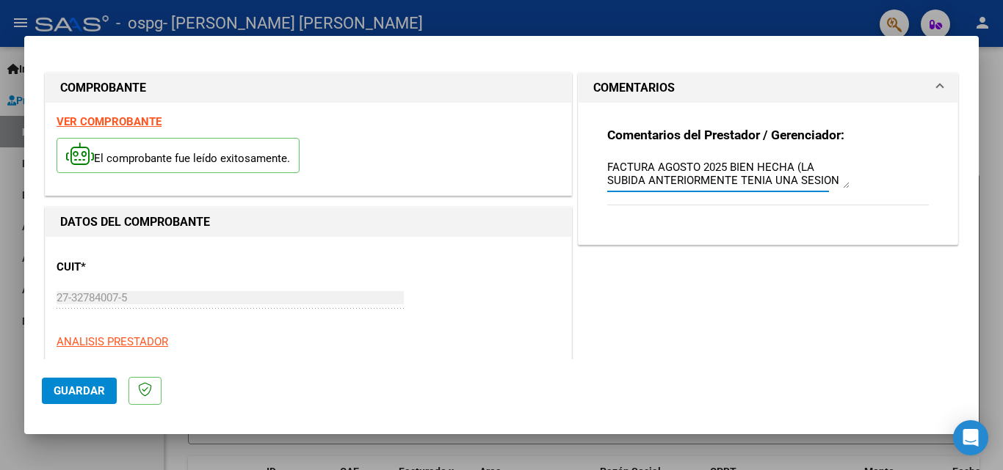
click at [575, 161] on div "COMENTARIOS Comentarios del Prestador / Gerenciador: FACTURA [DATE] BIEN HECHA …" at bounding box center [768, 159] width 386 height 172
click at [884, 150] on div "Comentarios del Prestador / Gerenciador: FACTURA [DATE] BIEN HECHA (LA SUBIDA A…" at bounding box center [767, 174] width 321 height 95
click at [932, 80] on mat-expansion-panel-header "COMENTARIOS" at bounding box center [767, 87] width 379 height 29
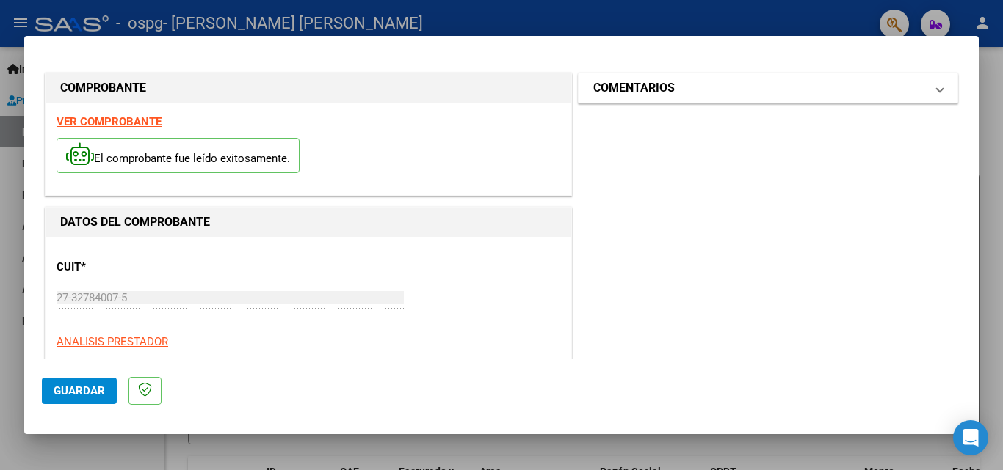
click at [932, 81] on mat-expansion-panel-header "COMENTARIOS" at bounding box center [767, 87] width 379 height 29
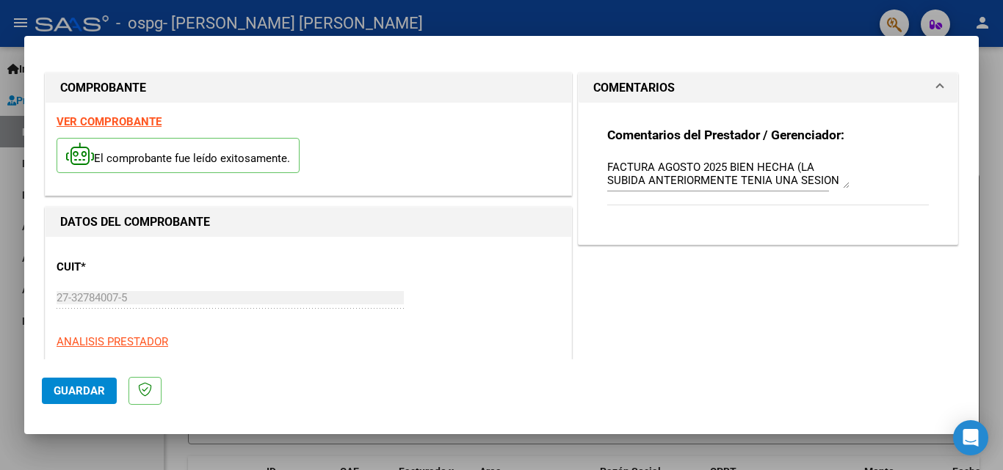
click at [932, 81] on mat-expansion-panel-header "COMENTARIOS" at bounding box center [767, 87] width 379 height 29
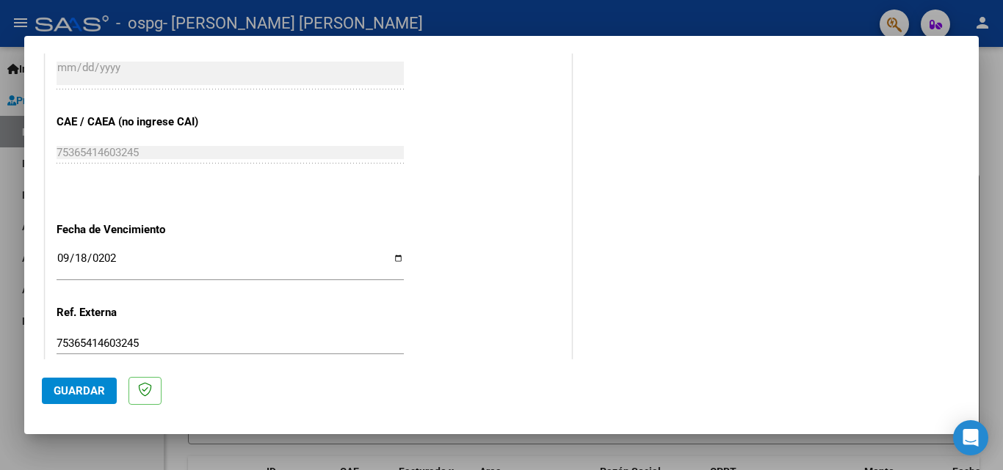
scroll to position [986, 0]
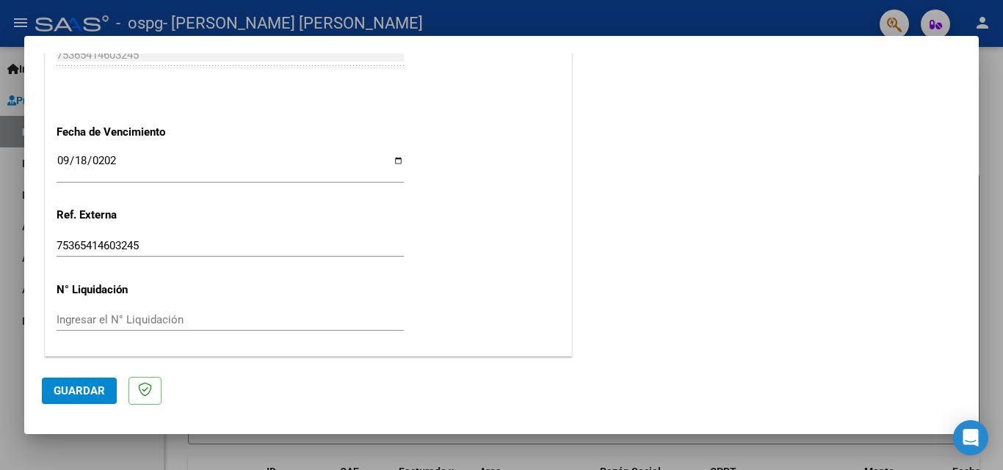
click at [55, 393] on span "Guardar" at bounding box center [79, 391] width 51 height 13
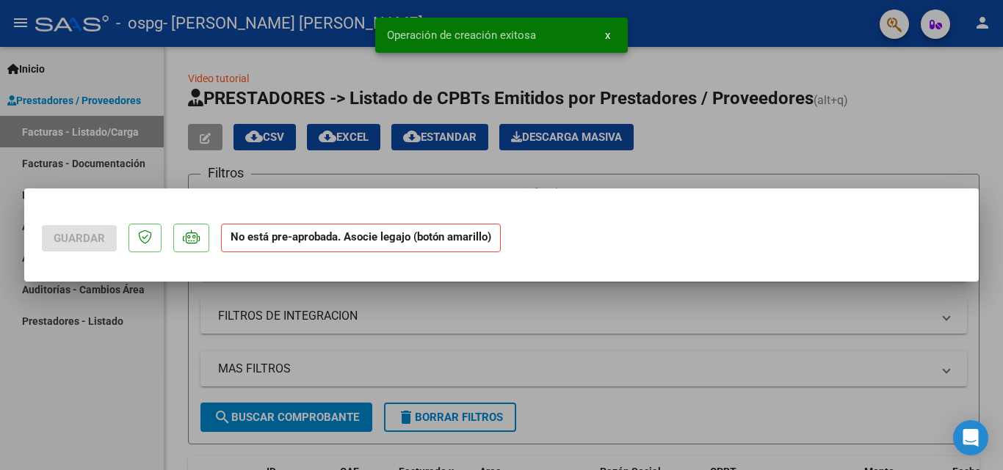
scroll to position [0, 0]
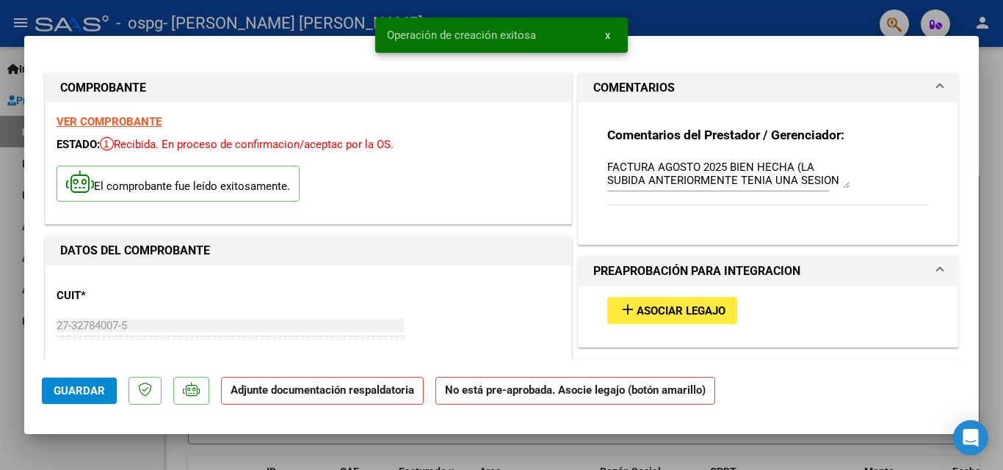
click at [702, 310] on span "Asociar Legajo" at bounding box center [680, 311] width 89 height 13
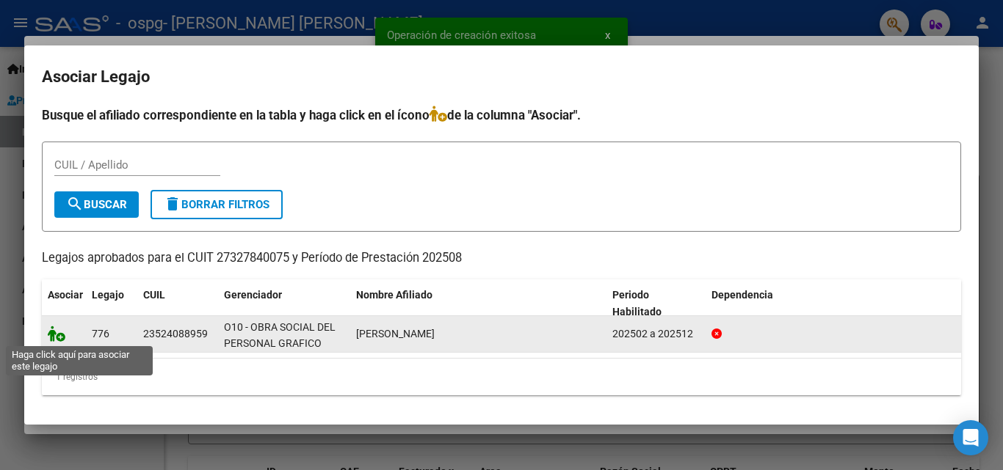
click at [57, 336] on icon at bounding box center [57, 334] width 18 height 16
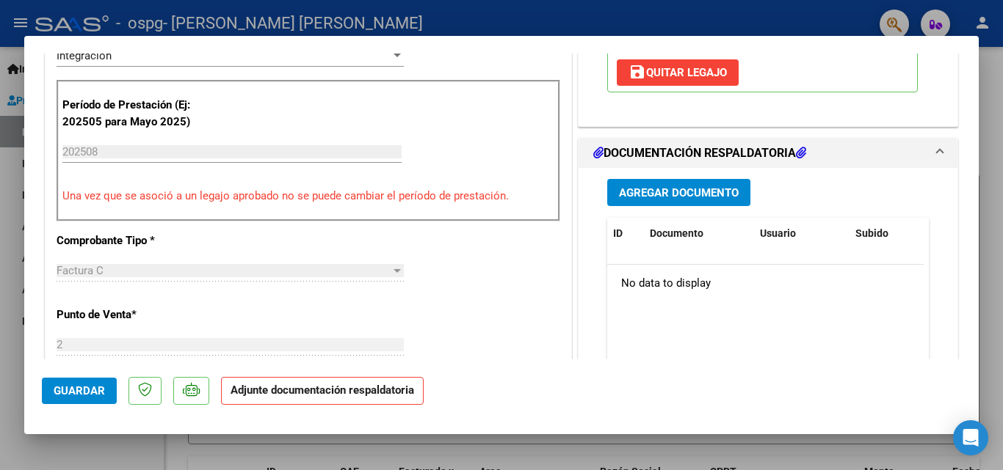
scroll to position [440, 0]
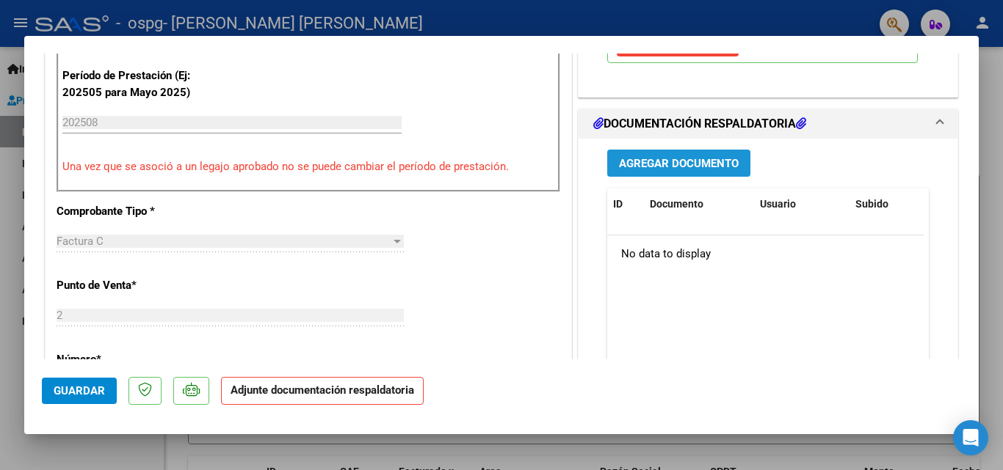
click at [679, 168] on span "Agregar Documento" at bounding box center [679, 163] width 120 height 13
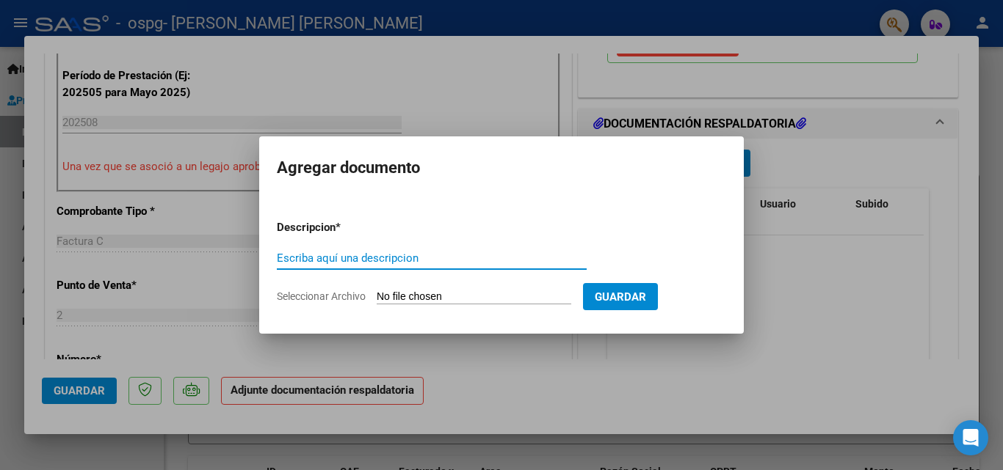
click at [411, 291] on input "Seleccionar Archivo" at bounding box center [473, 298] width 194 height 14
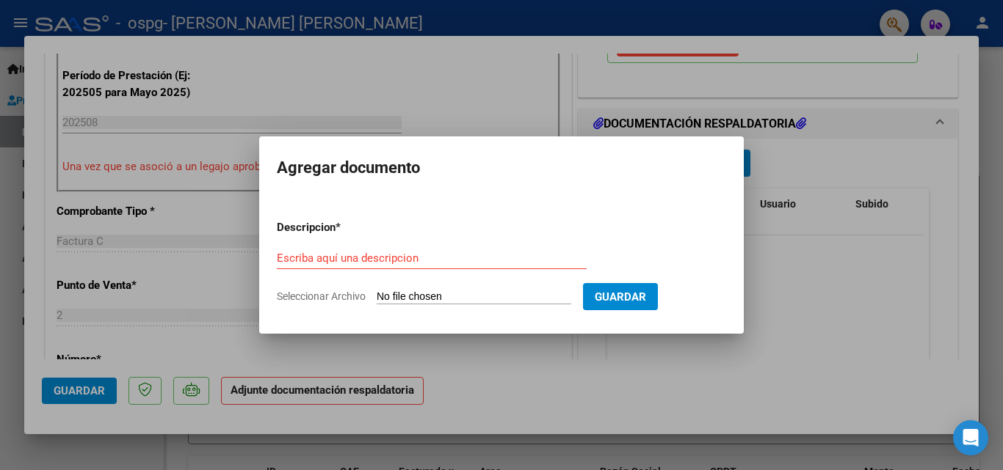
type input "C:\fakepath\PLANILLA ASISTENCIA [PERSON_NAME][DATE].pdf"
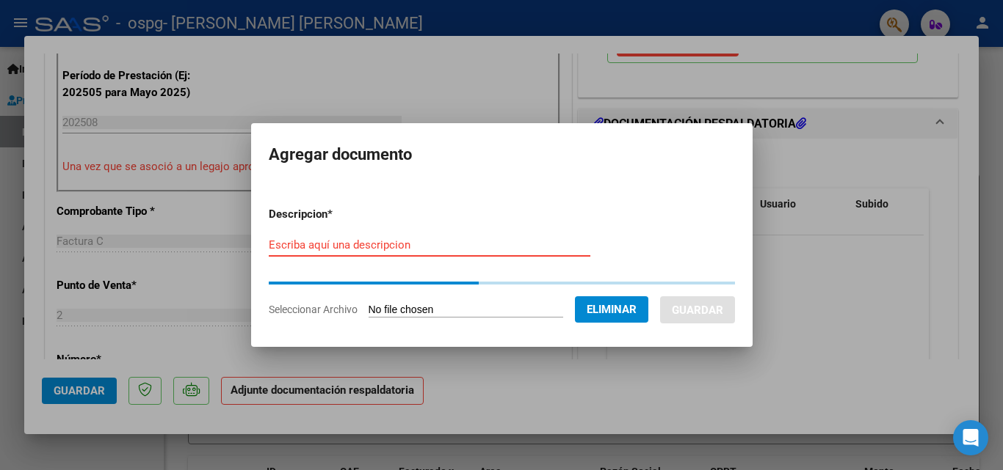
click at [386, 247] on input "Escriba aquí una descripcion" at bounding box center [429, 245] width 321 height 13
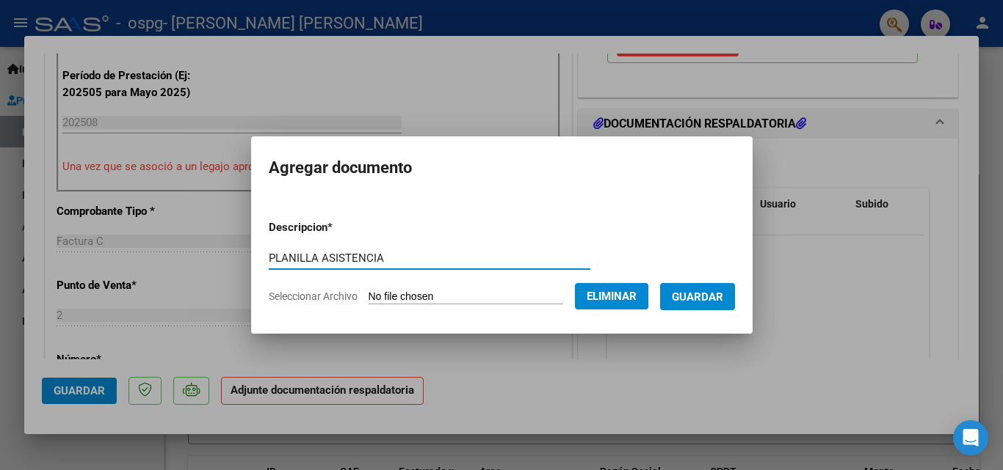
type input "PLANILLA ASISTENCIA"
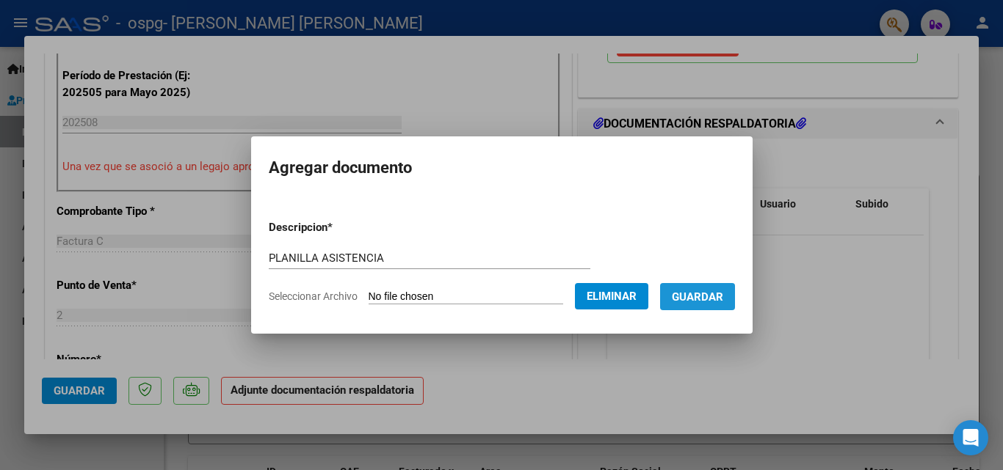
click at [703, 308] on button "Guardar" at bounding box center [697, 296] width 75 height 27
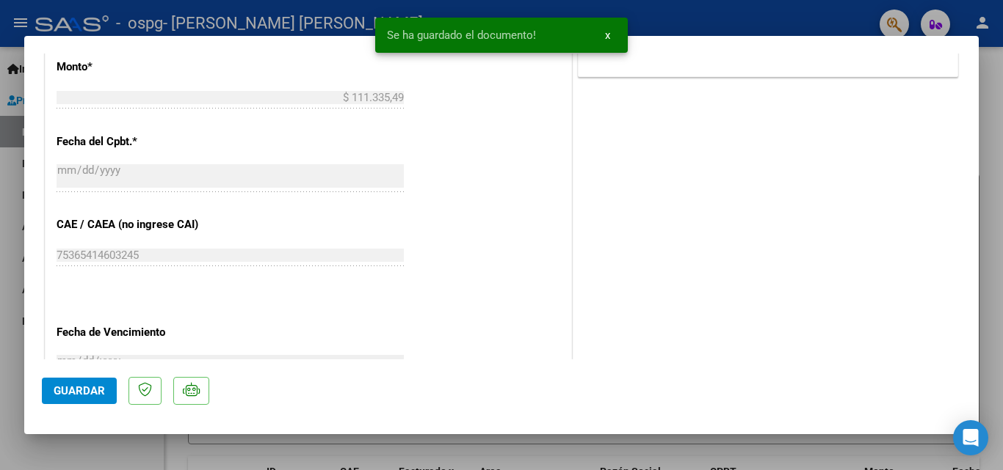
scroll to position [1008, 0]
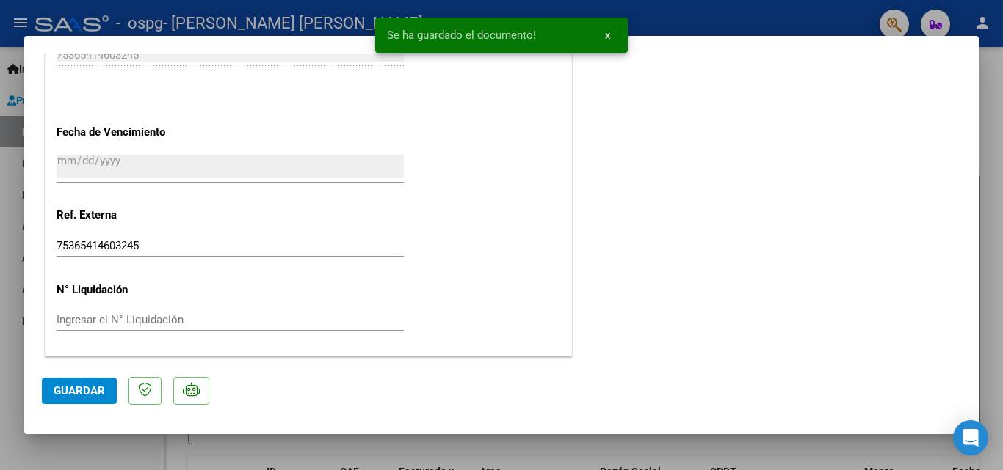
click at [63, 398] on button "Guardar" at bounding box center [79, 391] width 75 height 26
click at [72, 399] on button "Guardar" at bounding box center [79, 391] width 75 height 26
click at [610, 33] on button "x" at bounding box center [607, 35] width 29 height 26
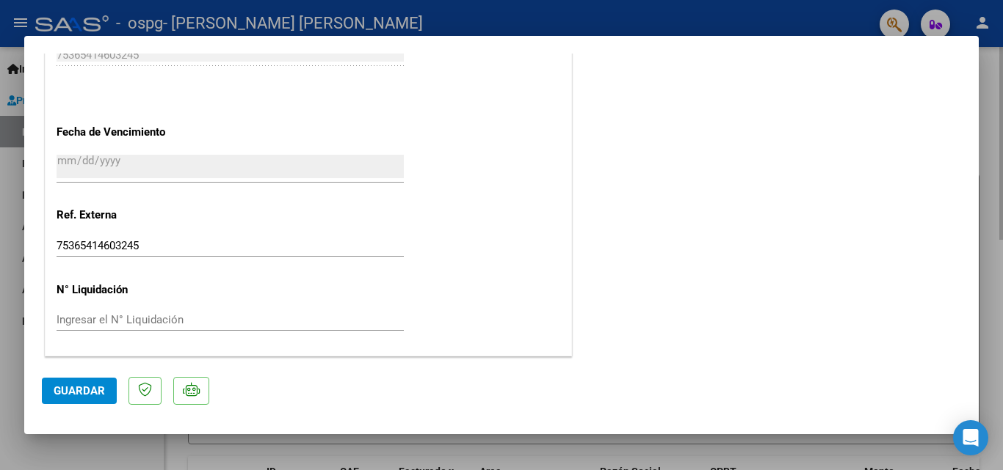
click at [824, 457] on div at bounding box center [501, 235] width 1003 height 470
type input "$ 0,00"
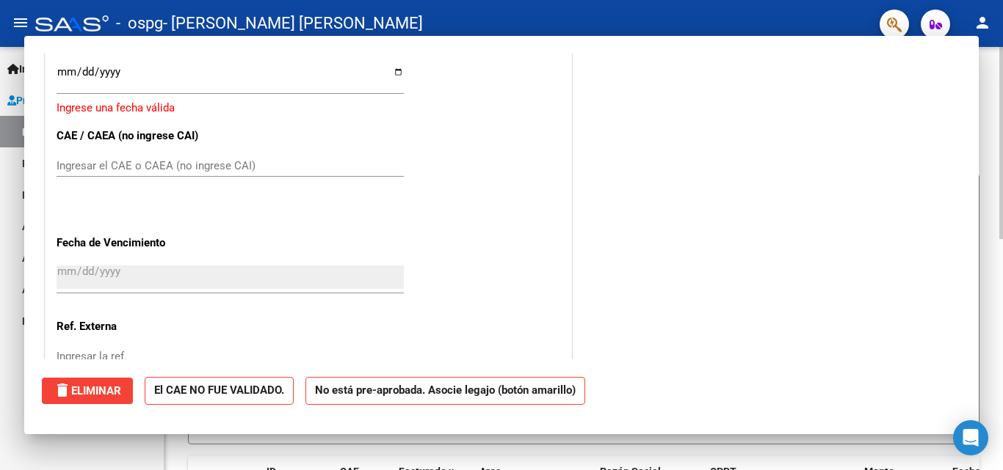
scroll to position [1119, 0]
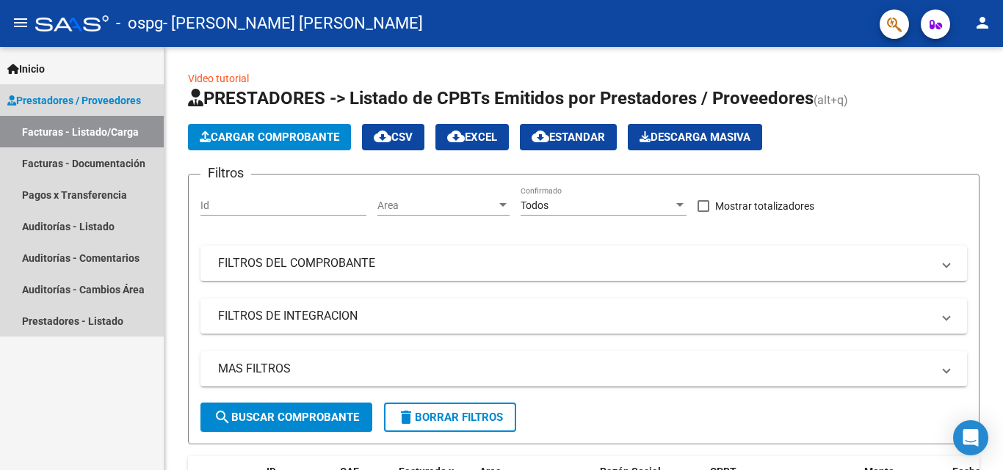
click at [134, 131] on link "Facturas - Listado/Carga" at bounding box center [82, 132] width 164 height 32
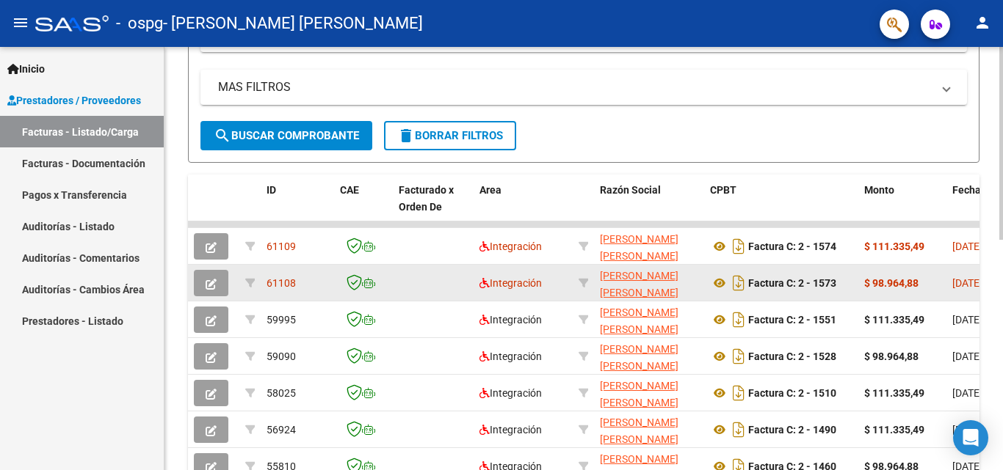
scroll to position [294, 0]
